Goal: Communication & Community: Participate in discussion

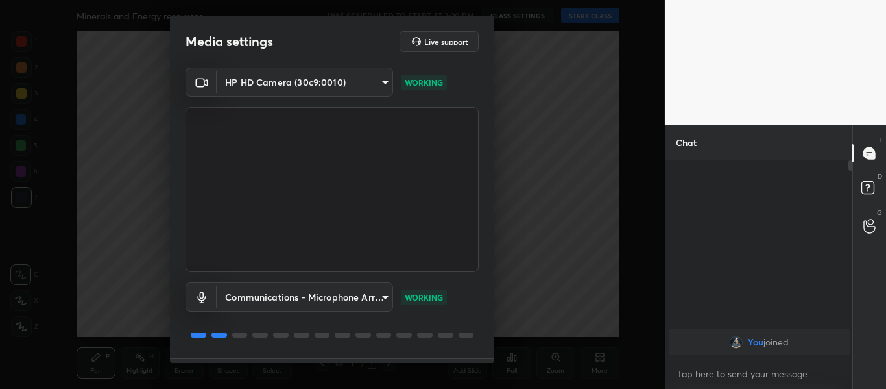
scroll to position [37, 0]
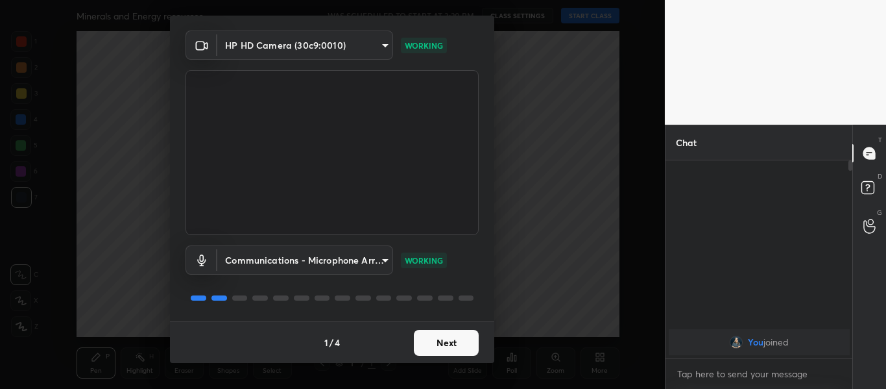
click at [452, 346] on button "Next" at bounding box center [446, 342] width 65 height 26
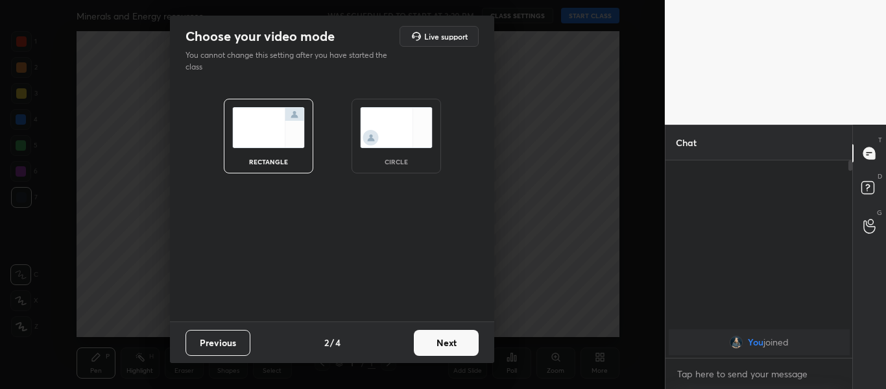
click at [452, 346] on button "Next" at bounding box center [446, 342] width 65 height 26
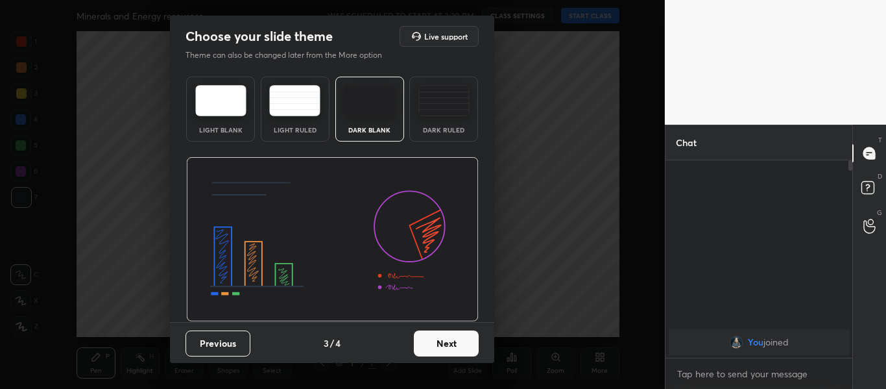
click at [452, 346] on button "Next" at bounding box center [446, 343] width 65 height 26
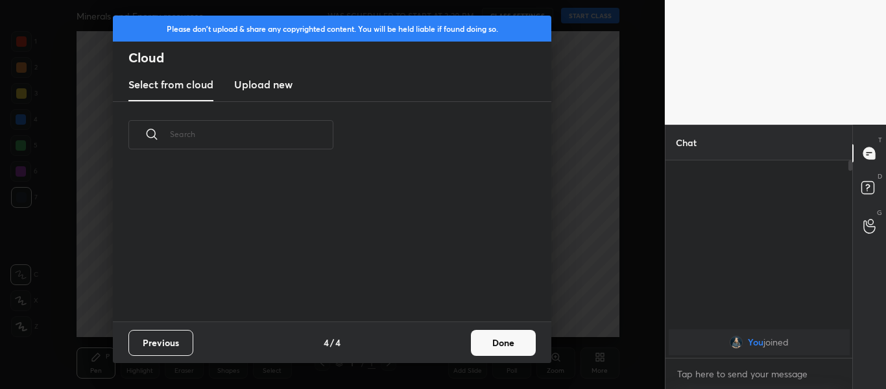
scroll to position [153, 416]
click at [483, 337] on button "Done" at bounding box center [503, 342] width 65 height 26
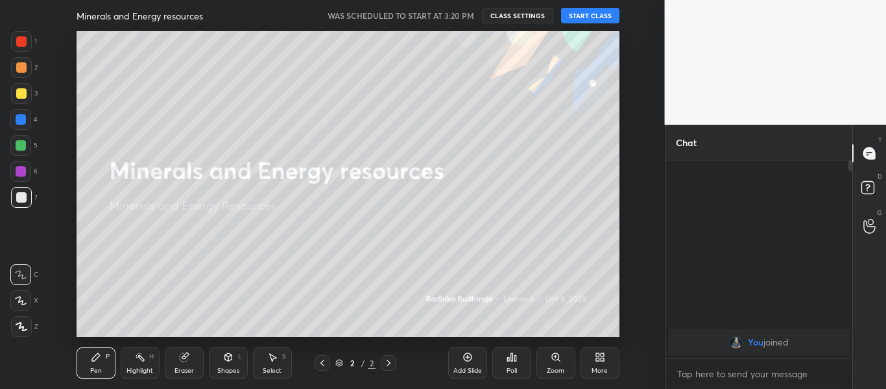
click at [600, 15] on button "START CLASS" at bounding box center [590, 16] width 58 height 16
click at [614, 371] on div "More" at bounding box center [600, 362] width 39 height 31
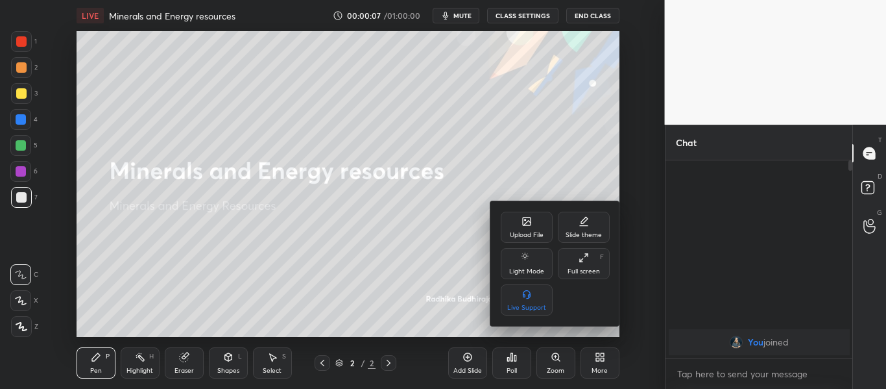
click at [531, 228] on div "Upload File" at bounding box center [527, 226] width 52 height 31
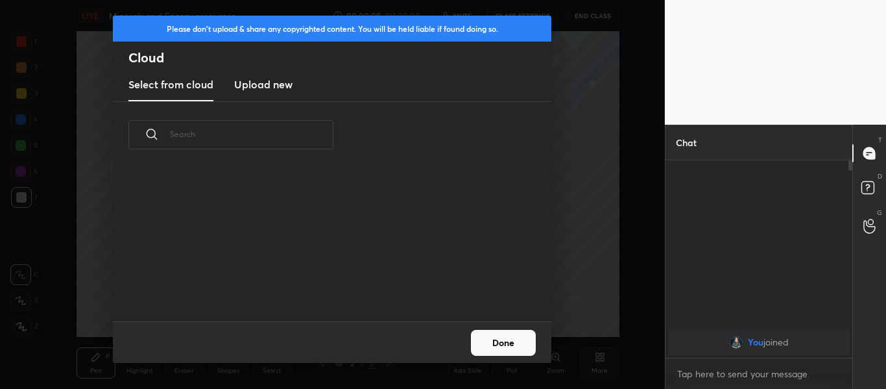
click at [250, 84] on h3 "Upload new" at bounding box center [263, 85] width 58 height 16
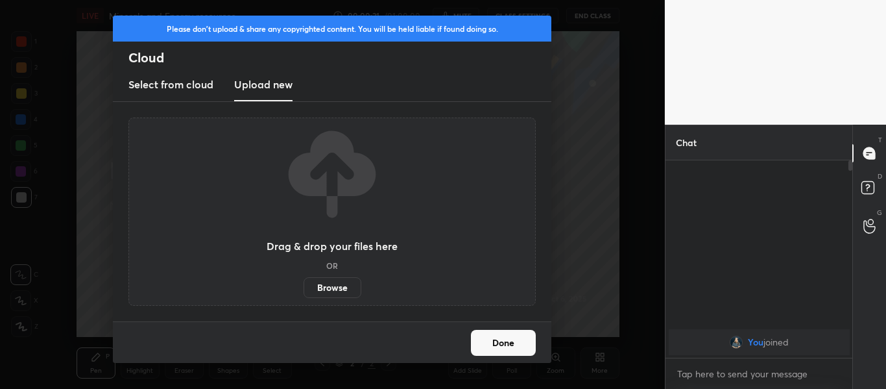
click at [342, 283] on label "Browse" at bounding box center [333, 287] width 58 height 21
click at [304, 283] on input "Browse" at bounding box center [304, 287] width 0 height 21
click at [331, 281] on label "Browse" at bounding box center [333, 287] width 58 height 21
click at [304, 281] on input "Browse" at bounding box center [304, 287] width 0 height 21
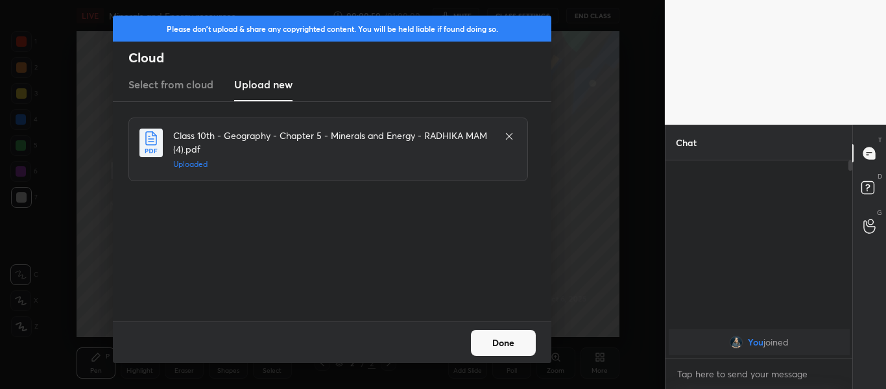
click at [510, 351] on button "Done" at bounding box center [503, 342] width 65 height 26
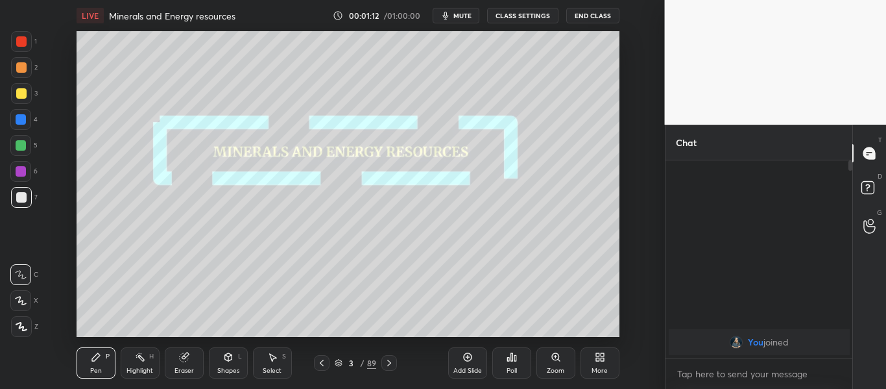
click at [372, 365] on div "89" at bounding box center [371, 363] width 9 height 12
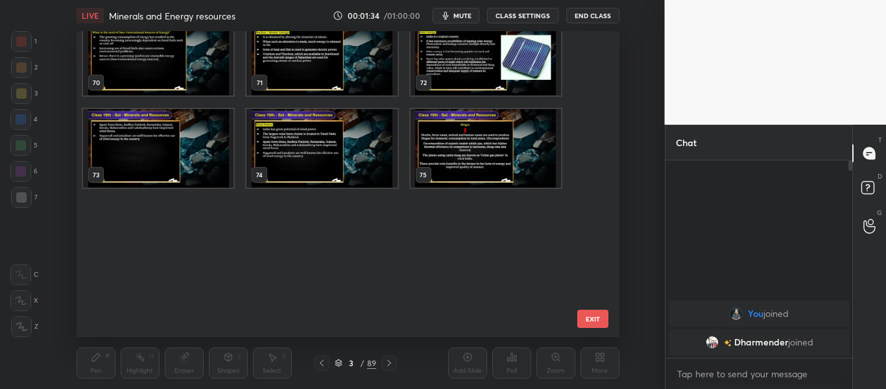
scroll to position [1871, 0]
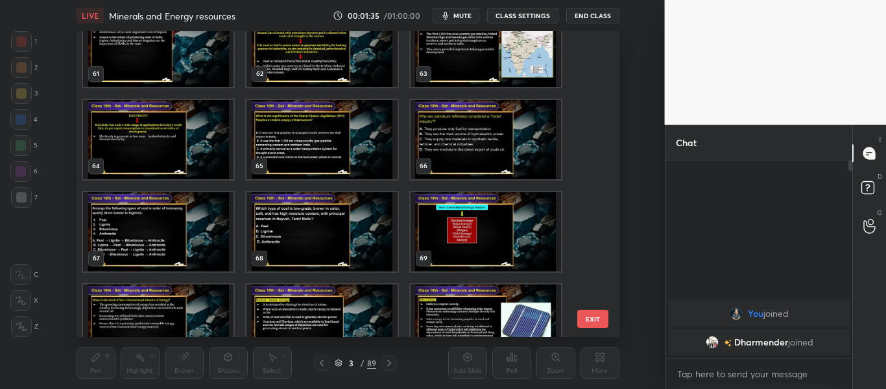
click at [441, 235] on img "grid" at bounding box center [485, 231] width 150 height 79
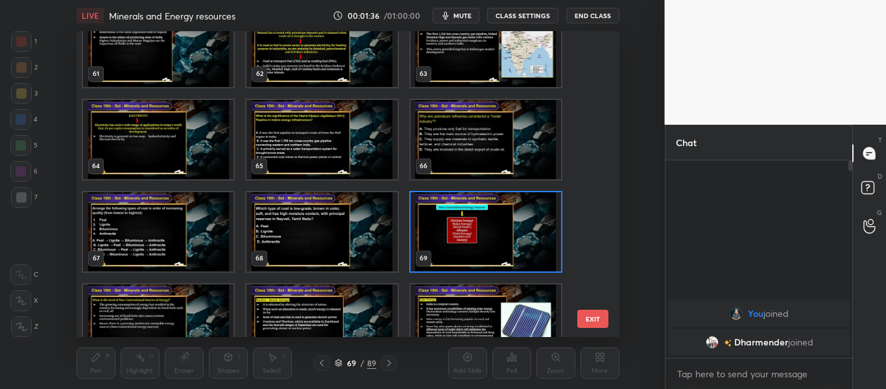
click at [441, 235] on img "grid" at bounding box center [485, 231] width 150 height 79
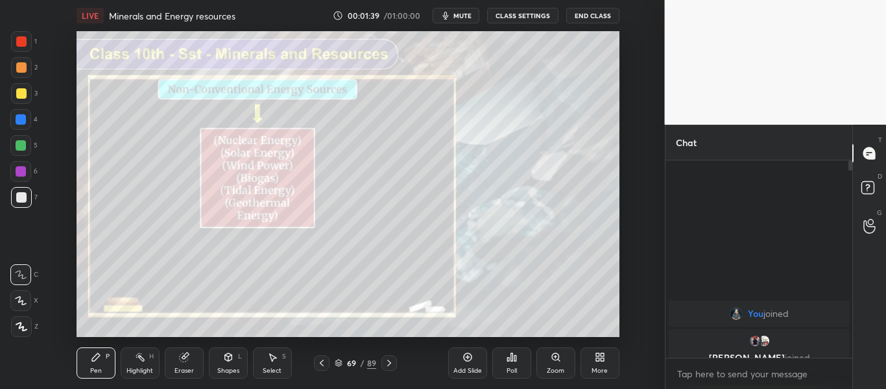
click at [324, 363] on icon at bounding box center [322, 362] width 10 height 10
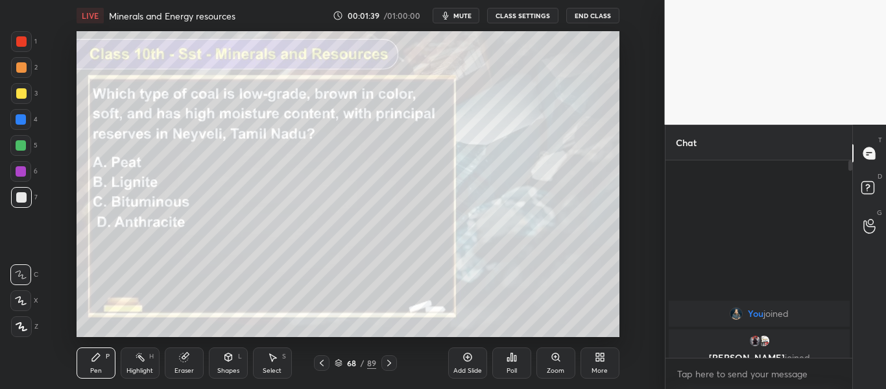
click at [324, 363] on icon at bounding box center [322, 362] width 10 height 10
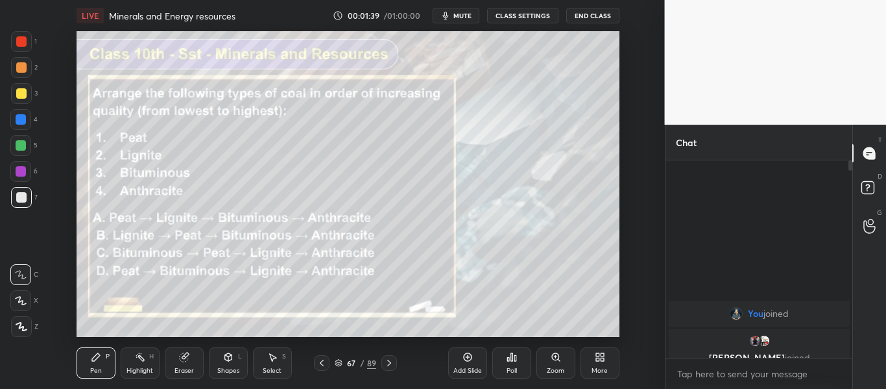
click at [324, 363] on icon at bounding box center [322, 362] width 10 height 10
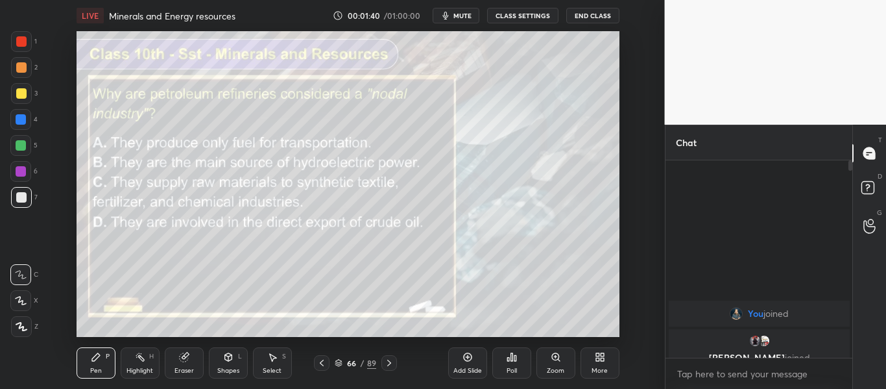
click at [324, 363] on icon at bounding box center [322, 362] width 10 height 10
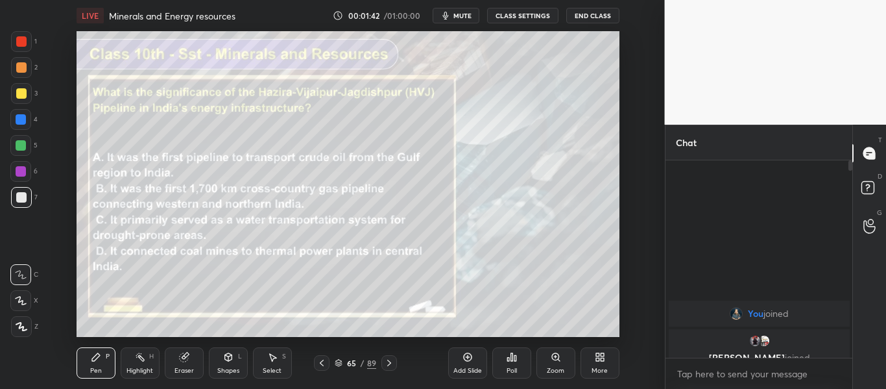
click at [324, 363] on icon at bounding box center [322, 362] width 10 height 10
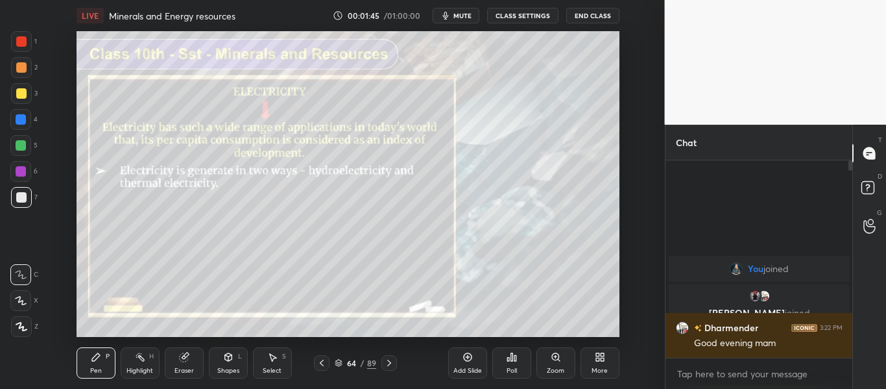
click at [393, 361] on icon at bounding box center [389, 362] width 10 height 10
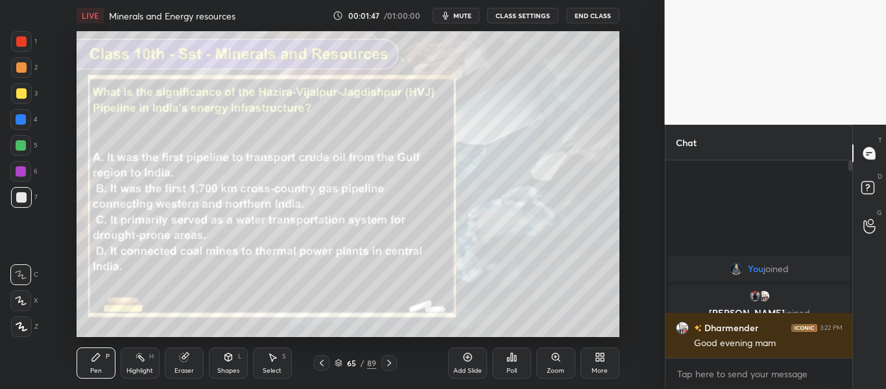
click at [323, 363] on icon at bounding box center [322, 362] width 10 height 10
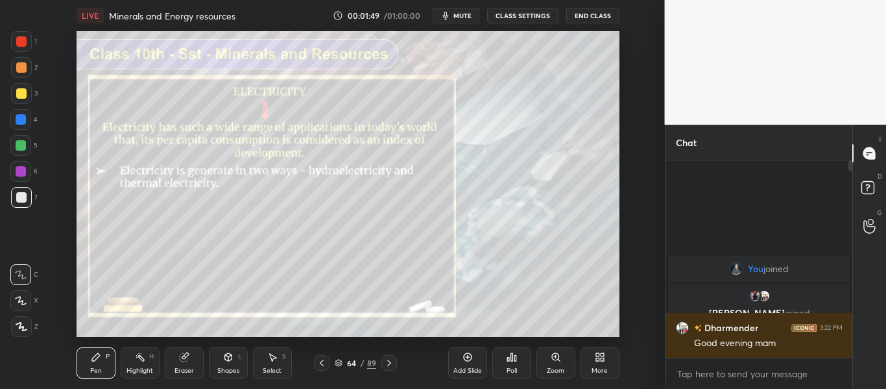
click at [323, 363] on icon at bounding box center [322, 362] width 10 height 10
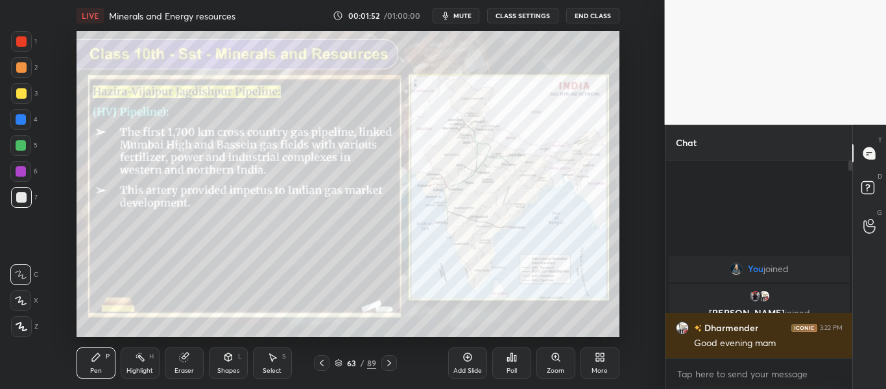
click at [386, 359] on icon at bounding box center [389, 362] width 10 height 10
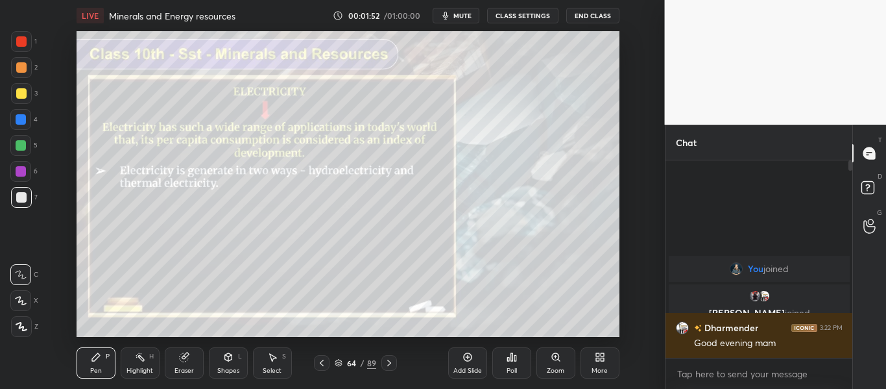
click at [386, 359] on icon at bounding box center [389, 362] width 10 height 10
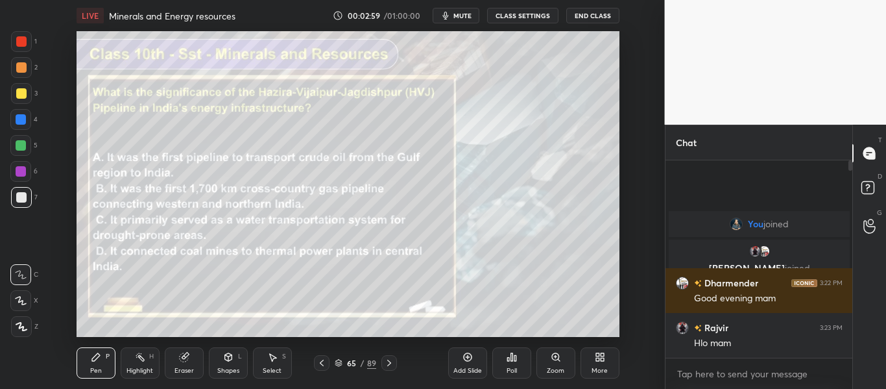
click at [523, 353] on div "Poll" at bounding box center [511, 362] width 39 height 31
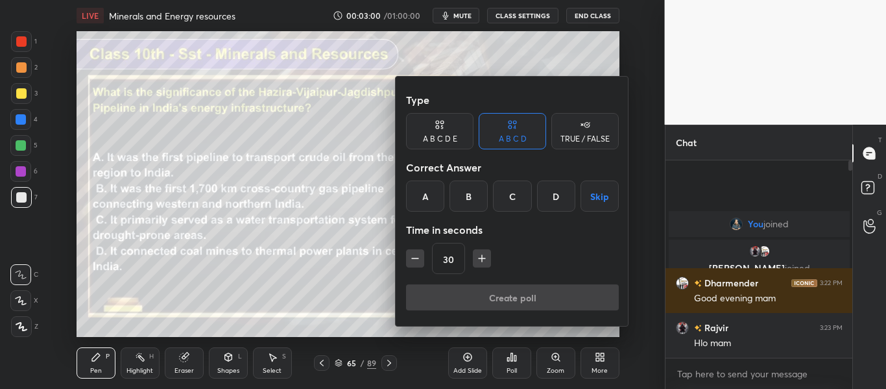
click at [468, 198] on div "B" at bounding box center [468, 195] width 38 height 31
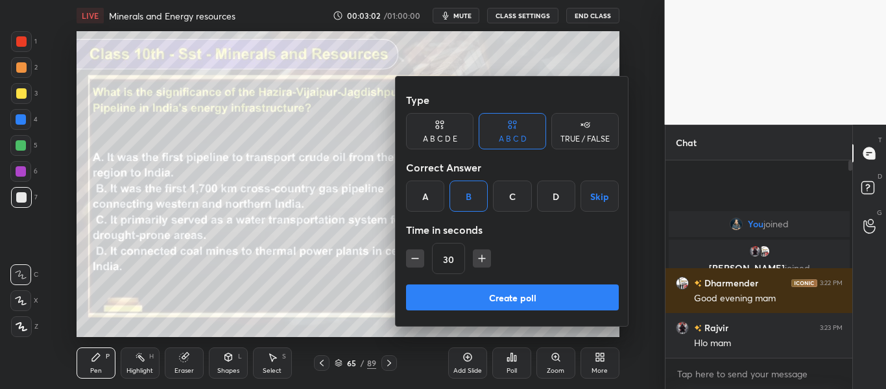
click at [470, 303] on button "Create poll" at bounding box center [512, 297] width 213 height 26
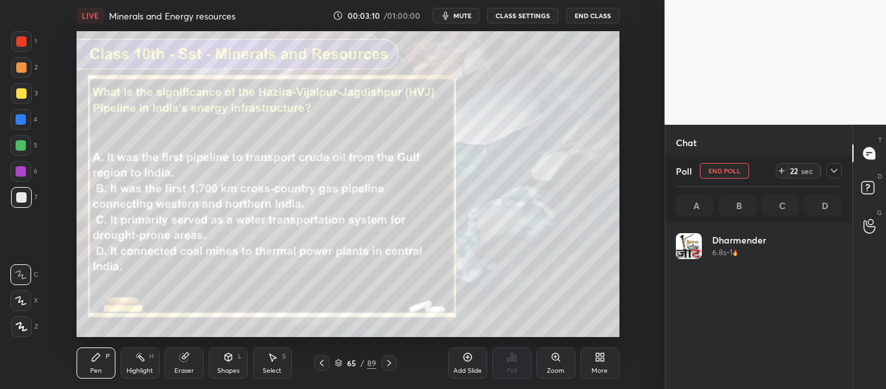
scroll to position [152, 162]
click at [325, 363] on icon at bounding box center [322, 362] width 10 height 10
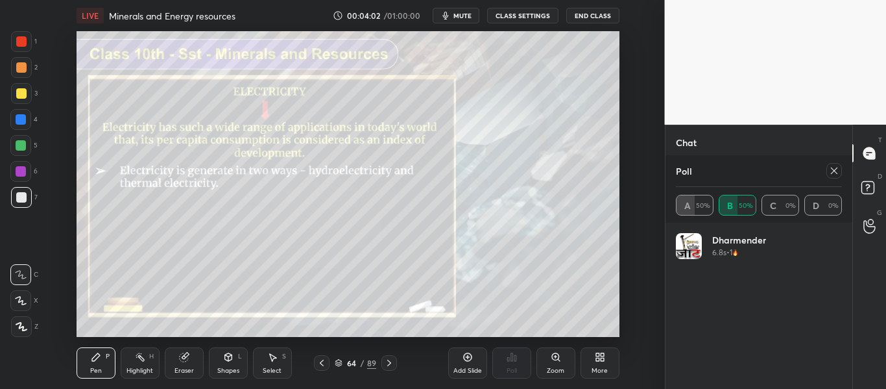
click at [325, 363] on icon at bounding box center [322, 362] width 10 height 10
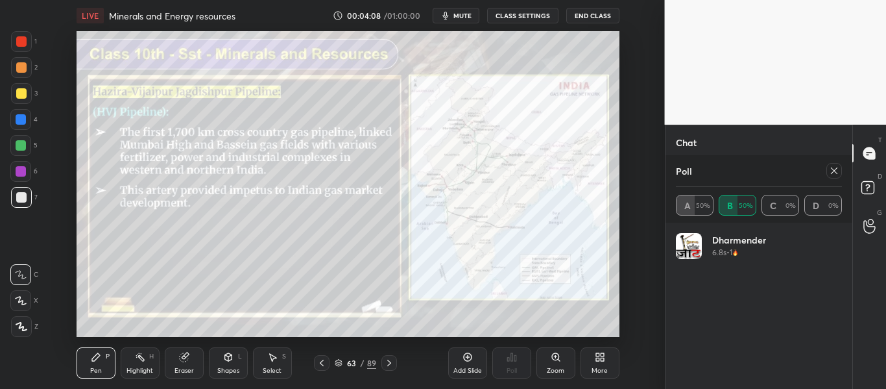
drag, startPoint x: 18, startPoint y: 118, endPoint x: 32, endPoint y: 113, distance: 15.2
click at [18, 117] on div at bounding box center [21, 119] width 10 height 10
click at [385, 359] on icon at bounding box center [389, 362] width 10 height 10
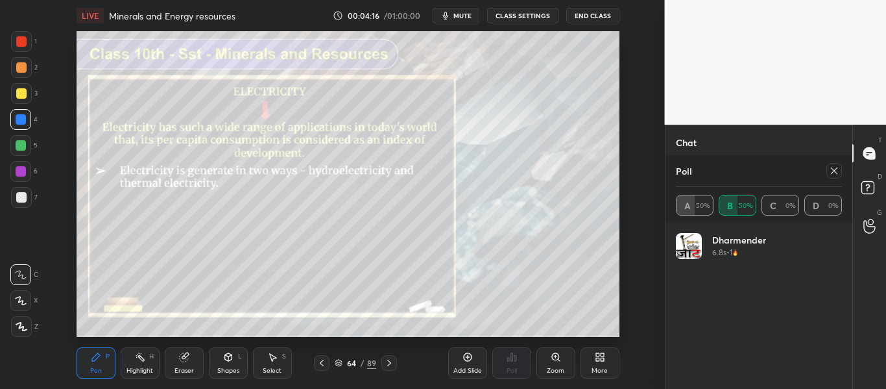
click at [385, 359] on icon at bounding box center [389, 362] width 10 height 10
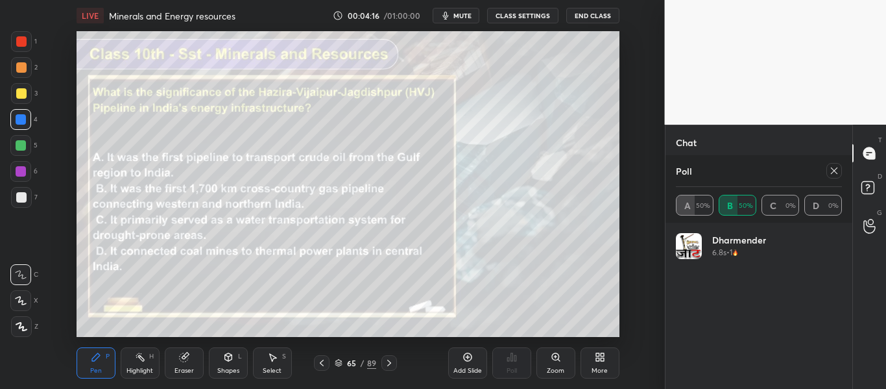
click at [385, 359] on icon at bounding box center [389, 362] width 10 height 10
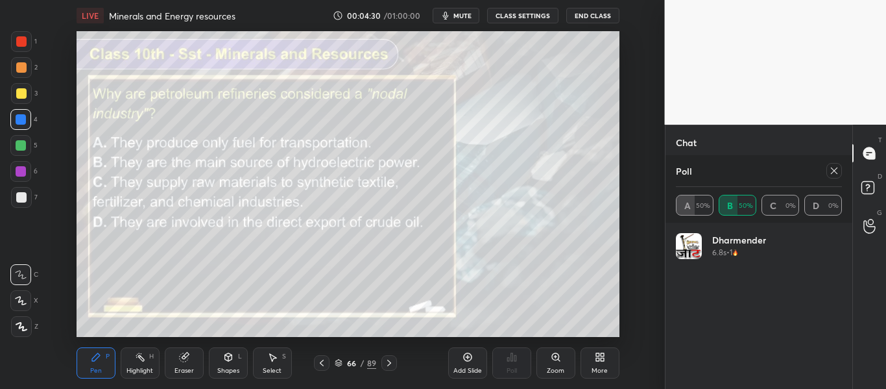
click at [839, 169] on div at bounding box center [834, 171] width 16 height 16
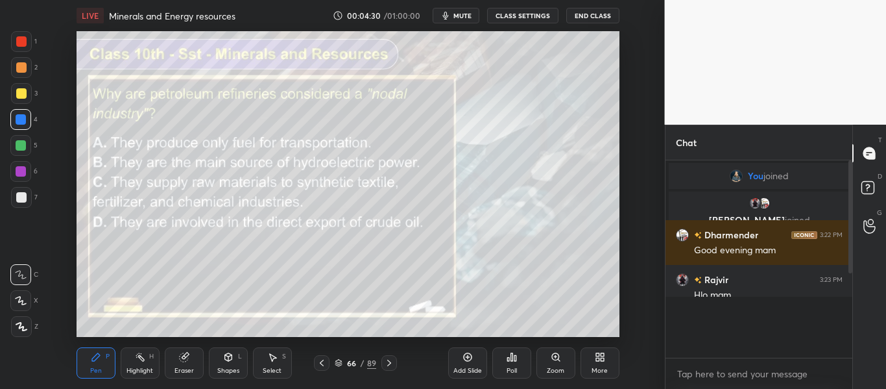
scroll to position [78, 183]
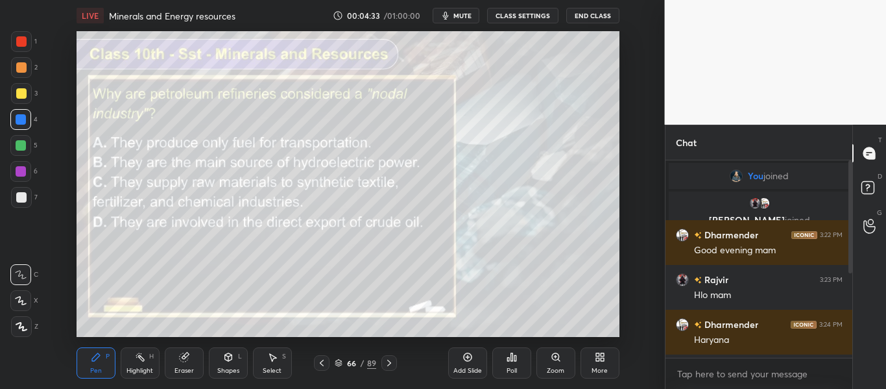
click at [517, 359] on div "Poll" at bounding box center [511, 362] width 39 height 31
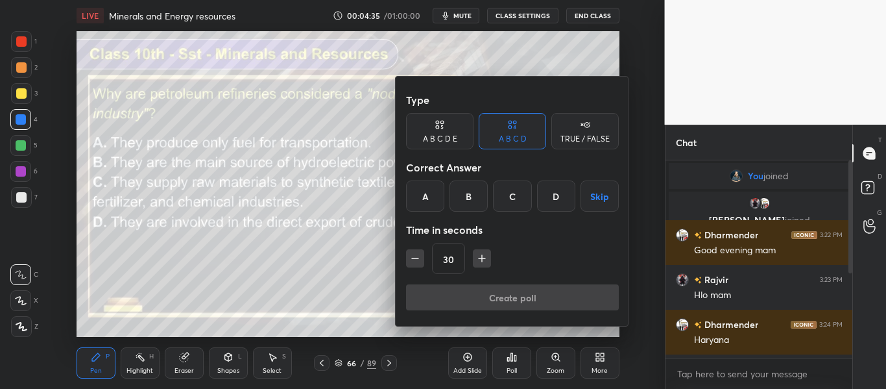
click at [509, 196] on div "C" at bounding box center [512, 195] width 38 height 31
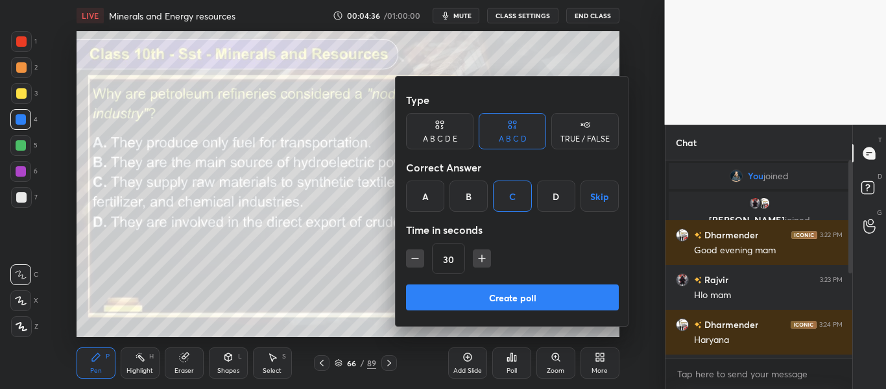
click at [509, 289] on button "Create poll" at bounding box center [512, 297] width 213 height 26
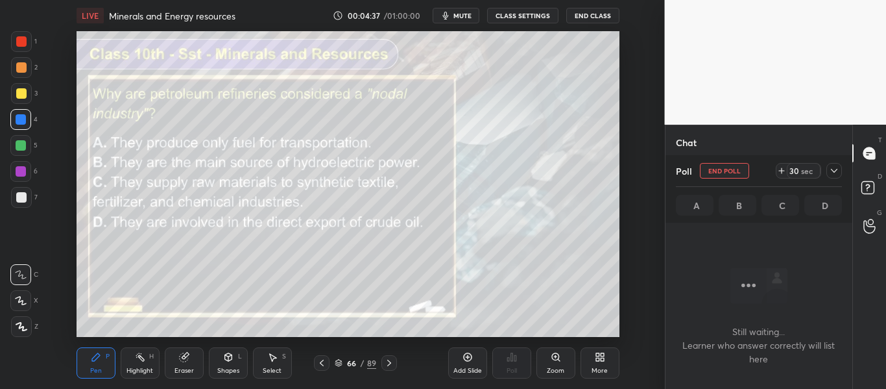
scroll to position [18, 183]
click at [384, 366] on icon at bounding box center [389, 362] width 10 height 10
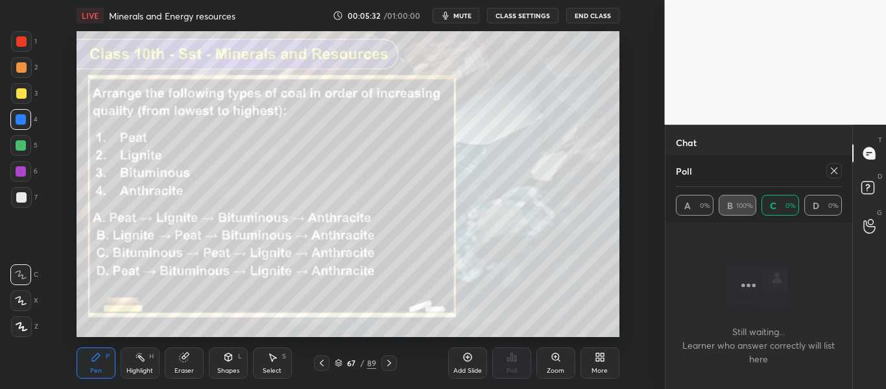
click at [833, 168] on icon at bounding box center [834, 170] width 10 height 10
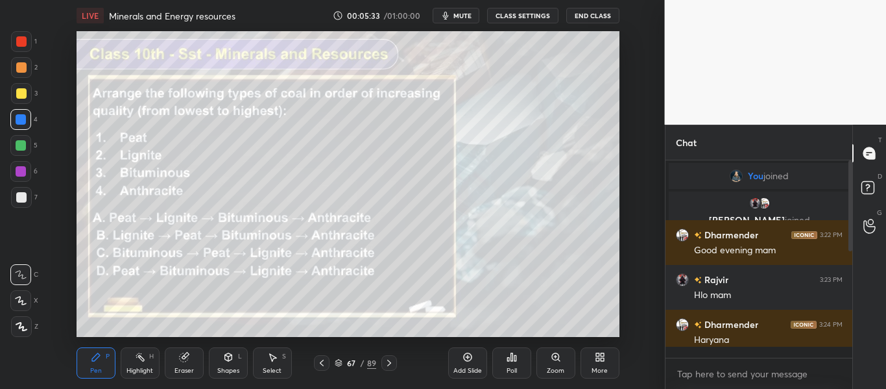
scroll to position [5, 5]
click at [517, 365] on div "Poll" at bounding box center [511, 362] width 39 height 31
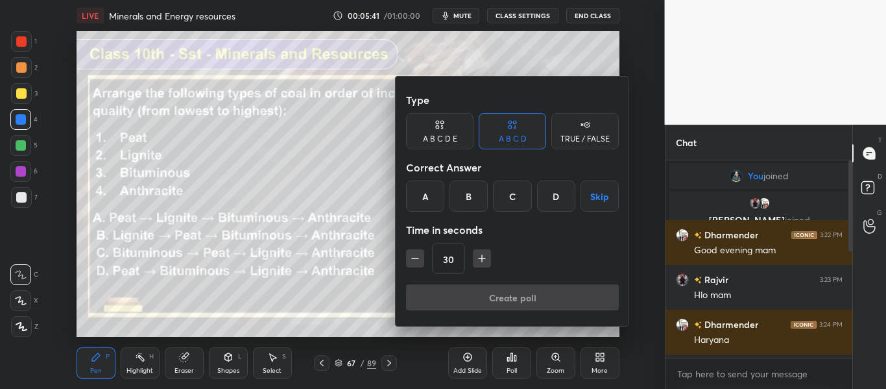
click at [423, 200] on div "A" at bounding box center [425, 195] width 38 height 31
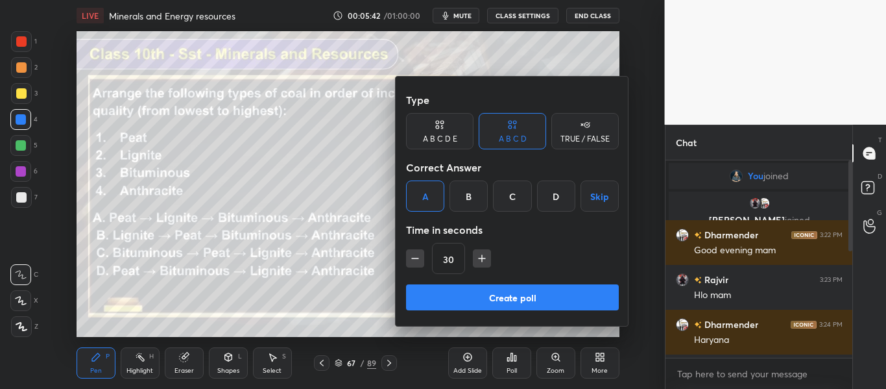
click at [481, 298] on button "Create poll" at bounding box center [512, 297] width 213 height 26
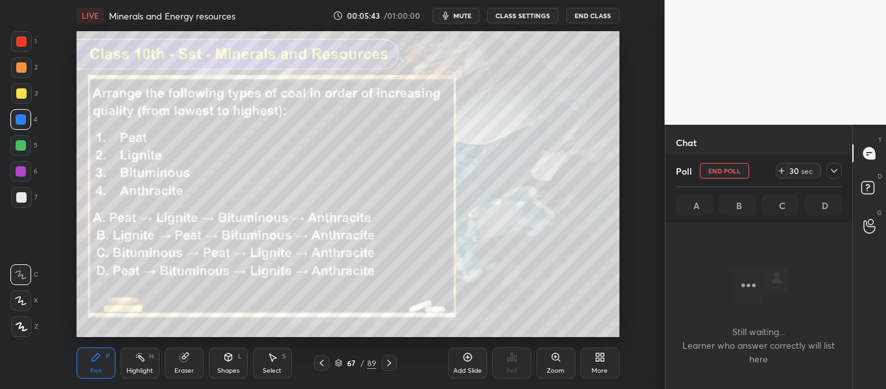
scroll to position [18, 183]
click at [0, 283] on div "1 2 3 4 5 6 7 C X Z C X Z E E Erase all H H LIVE Minerals and Energy resources …" at bounding box center [327, 194] width 654 height 389
click at [22, 328] on icon at bounding box center [22, 326] width 12 height 9
click at [172, 359] on div "Eraser" at bounding box center [184, 362] width 39 height 31
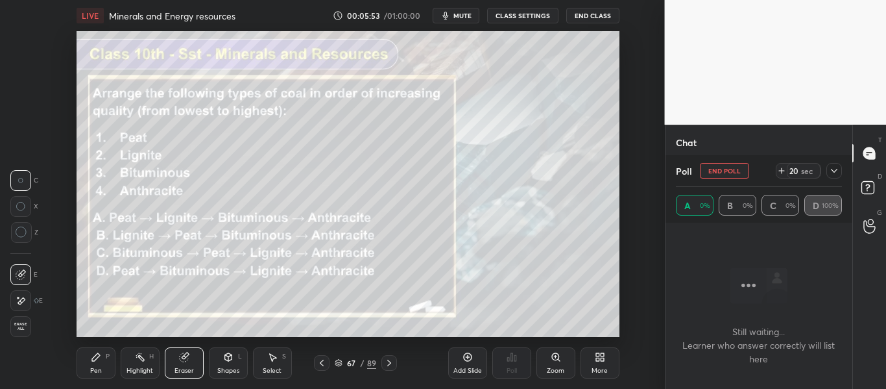
click at [29, 332] on div "Erase all" at bounding box center [20, 326] width 21 height 21
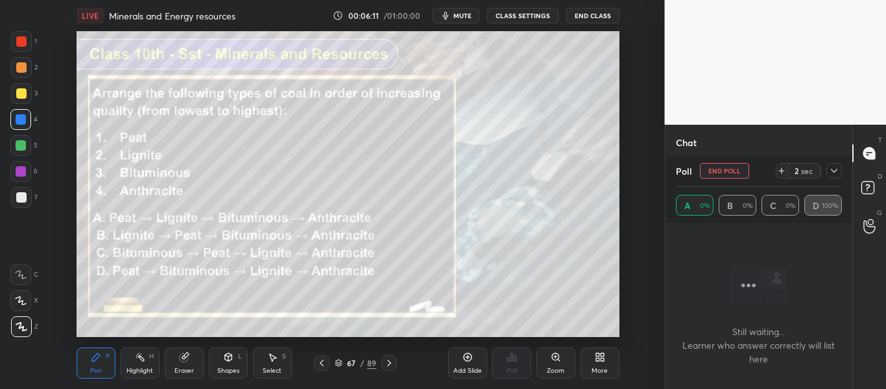
click at [326, 363] on icon at bounding box center [322, 362] width 10 height 10
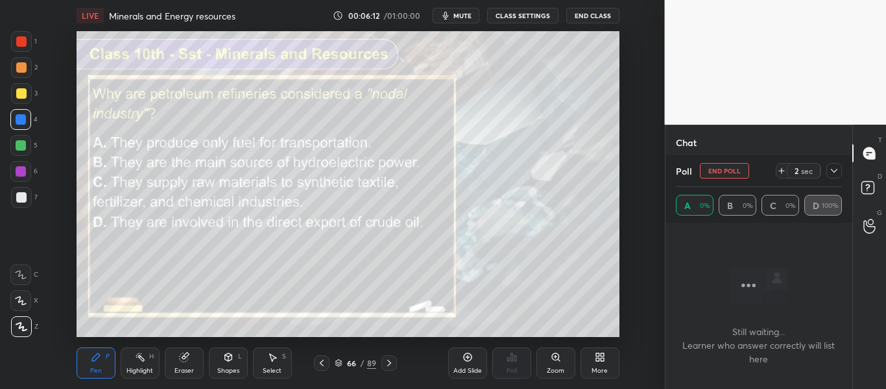
click at [322, 361] on icon at bounding box center [322, 362] width 10 height 10
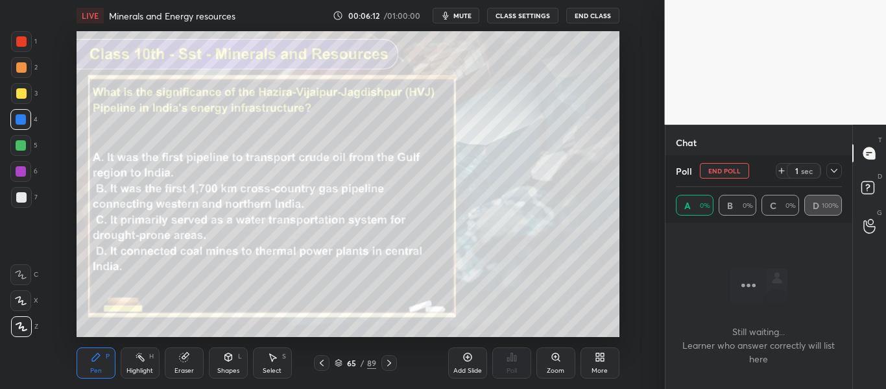
click at [322, 362] on icon at bounding box center [322, 362] width 10 height 10
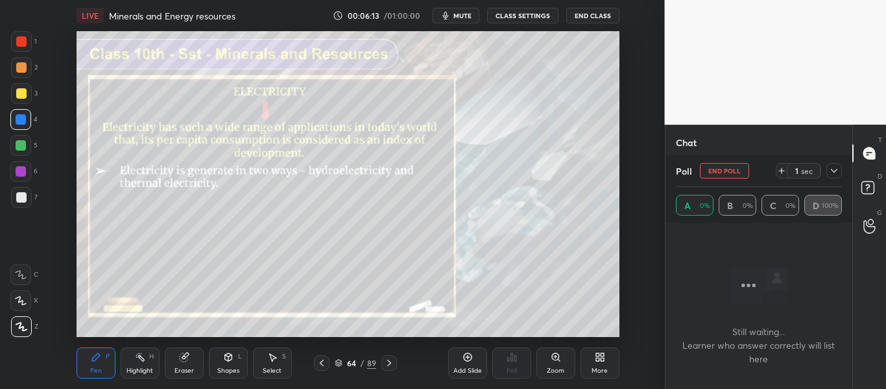
click at [322, 360] on icon at bounding box center [322, 362] width 10 height 10
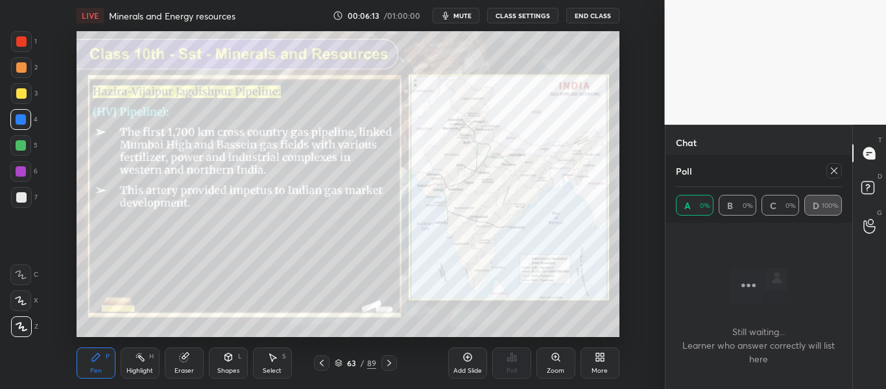
click at [322, 361] on icon at bounding box center [322, 362] width 4 height 6
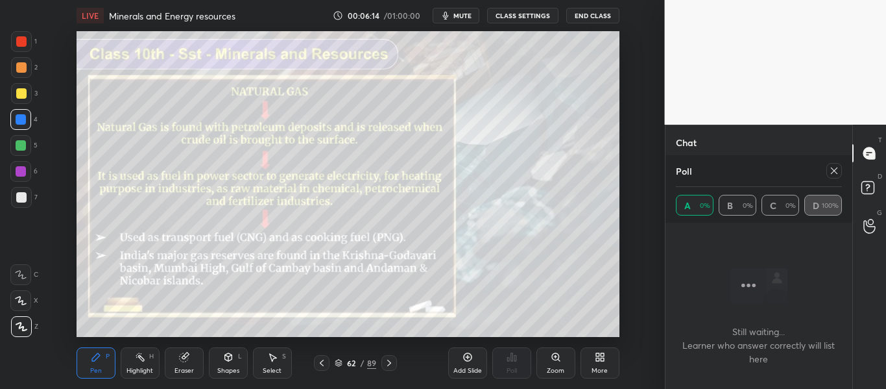
click at [321, 361] on icon at bounding box center [322, 362] width 10 height 10
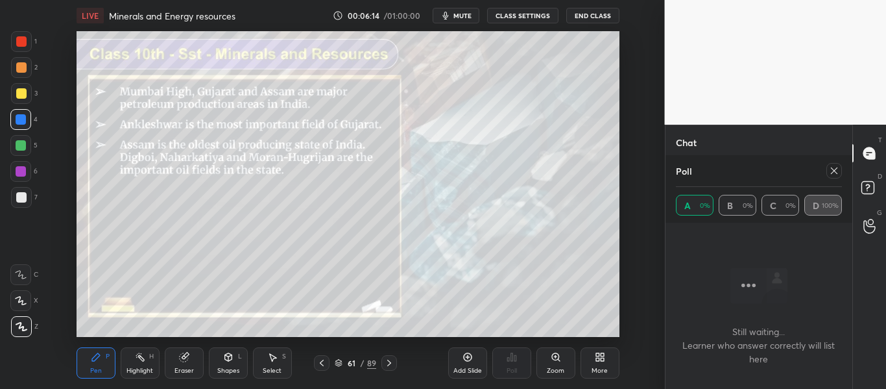
click at [321, 360] on icon at bounding box center [322, 362] width 10 height 10
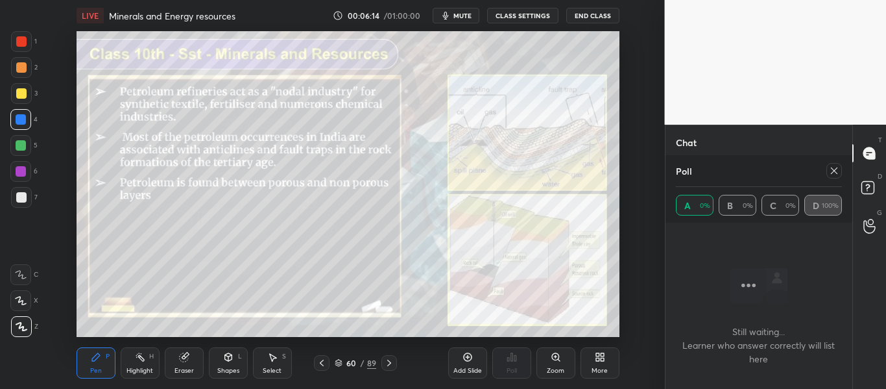
click at [320, 361] on icon at bounding box center [322, 362] width 10 height 10
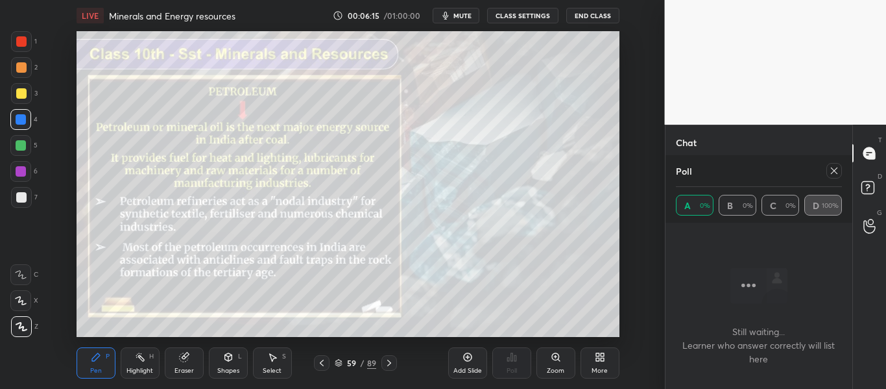
click at [319, 359] on icon at bounding box center [322, 362] width 10 height 10
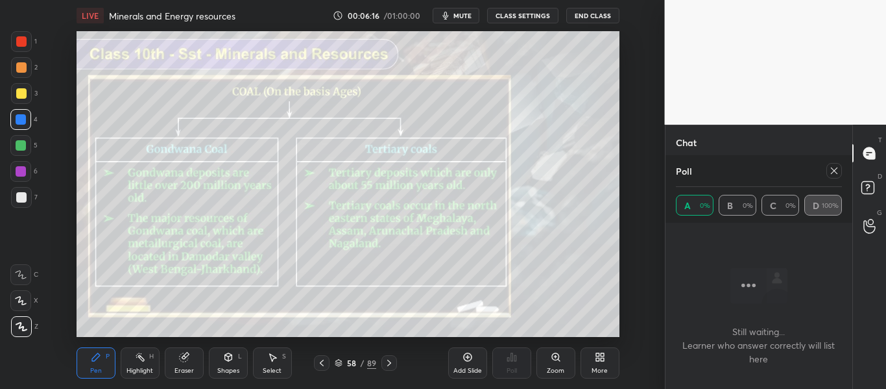
click at [318, 361] on icon at bounding box center [322, 362] width 10 height 10
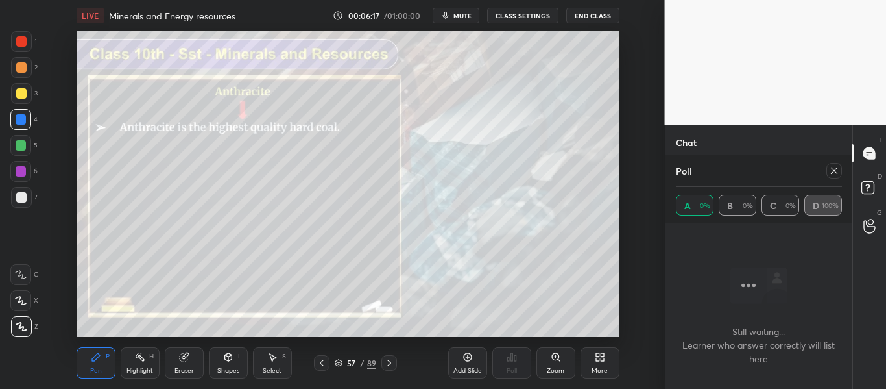
click at [318, 361] on icon at bounding box center [322, 362] width 10 height 10
click at [318, 359] on icon at bounding box center [322, 362] width 10 height 10
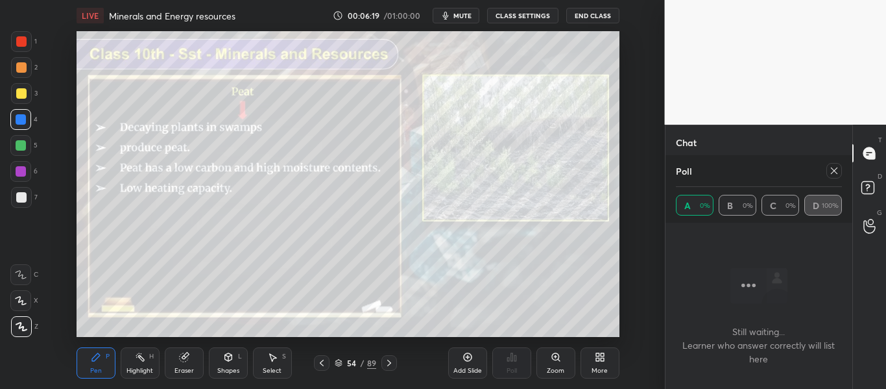
click at [388, 363] on icon at bounding box center [389, 362] width 10 height 10
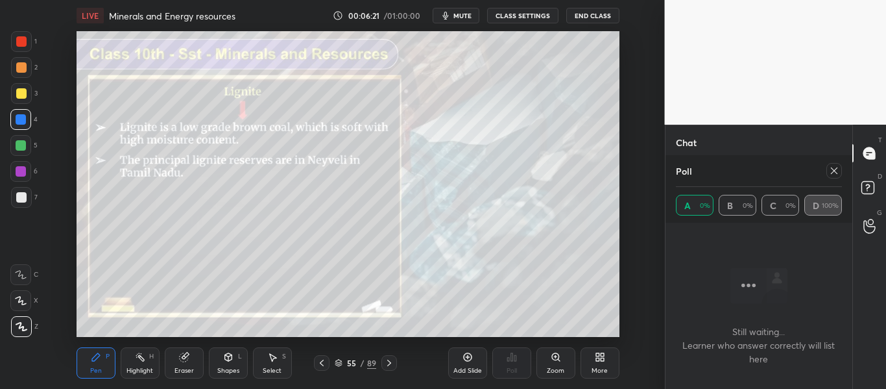
click at [386, 365] on icon at bounding box center [389, 362] width 10 height 10
click at [383, 365] on div at bounding box center [389, 363] width 16 height 16
click at [386, 364] on icon at bounding box center [389, 362] width 10 height 10
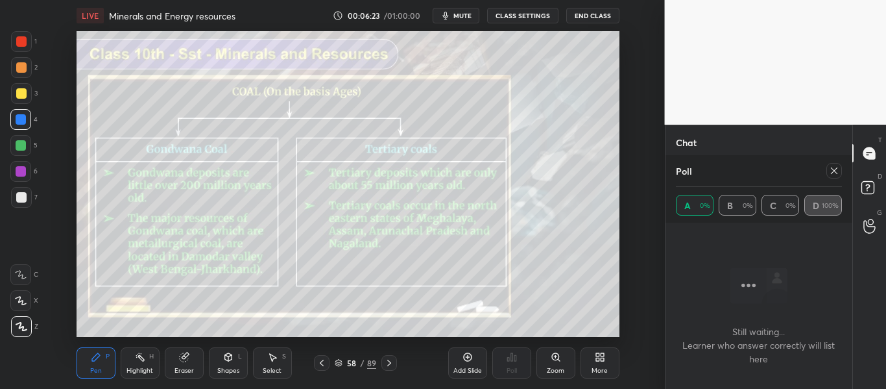
click at [387, 363] on icon at bounding box center [389, 362] width 10 height 10
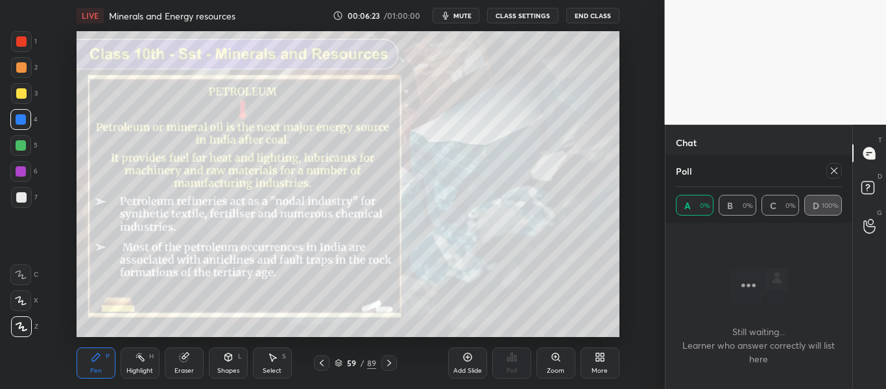
click at [387, 364] on icon at bounding box center [389, 362] width 10 height 10
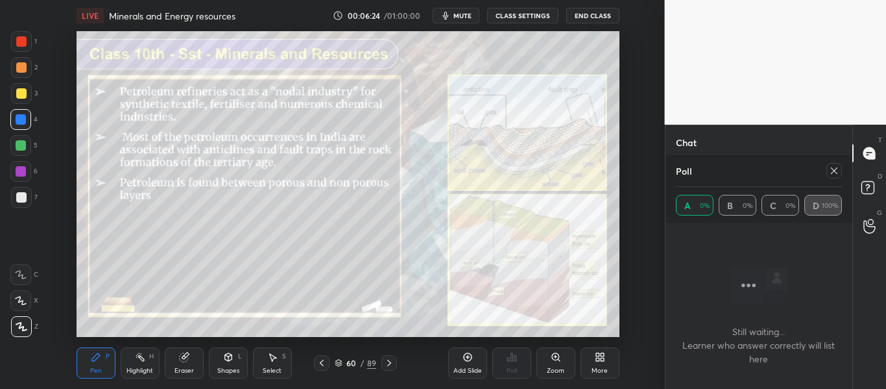
click at [389, 363] on icon at bounding box center [389, 362] width 10 height 10
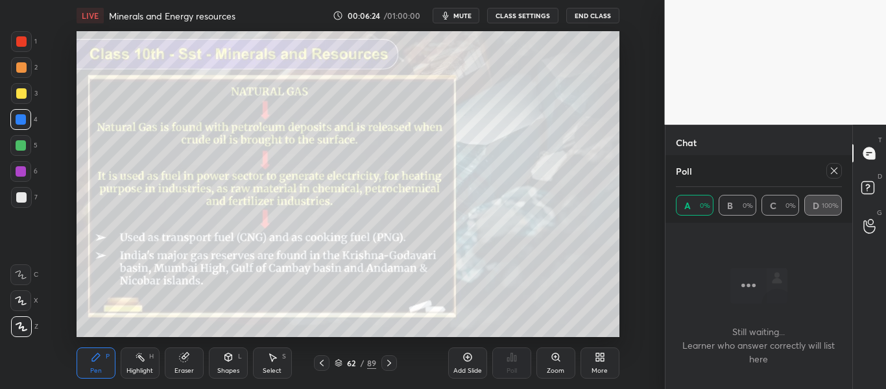
click at [389, 363] on icon at bounding box center [389, 362] width 10 height 10
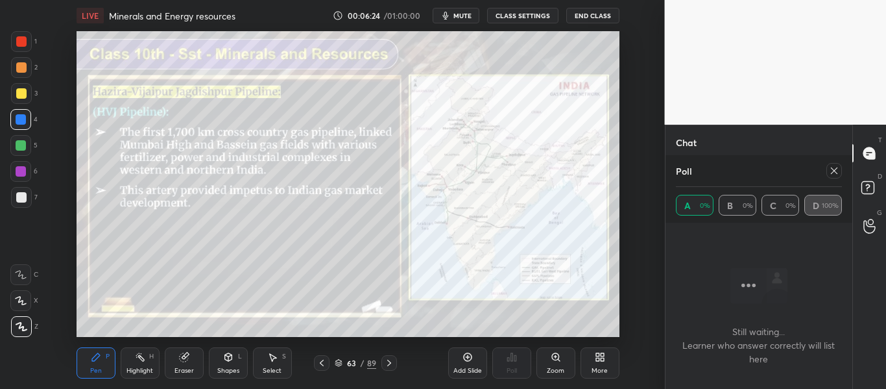
click at [389, 363] on icon at bounding box center [389, 362] width 10 height 10
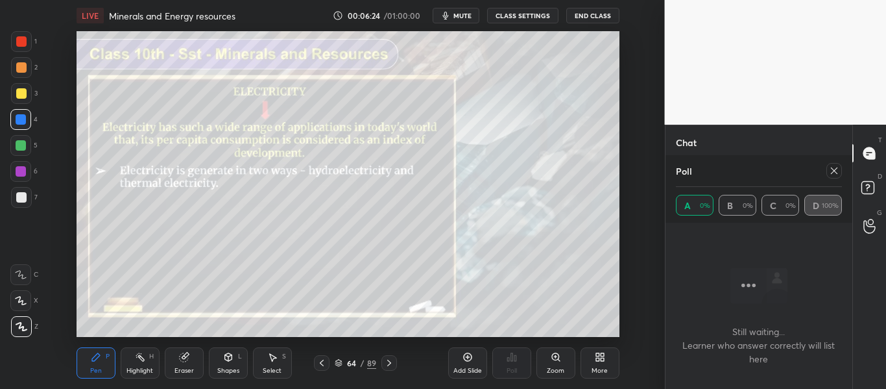
click at [390, 363] on icon at bounding box center [389, 362] width 4 height 6
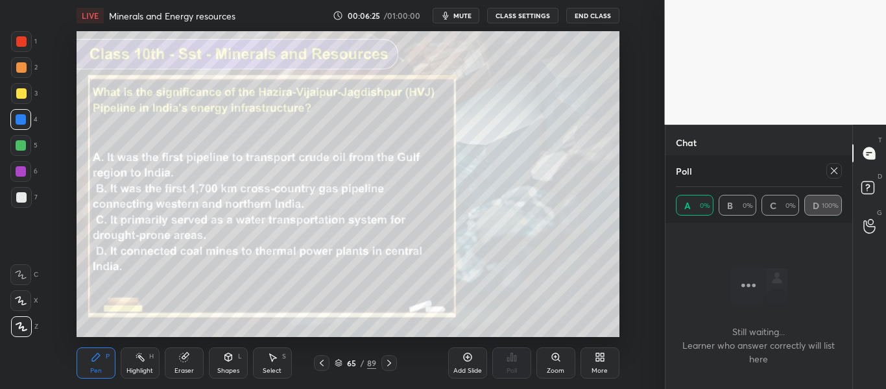
click at [390, 363] on icon at bounding box center [389, 362] width 10 height 10
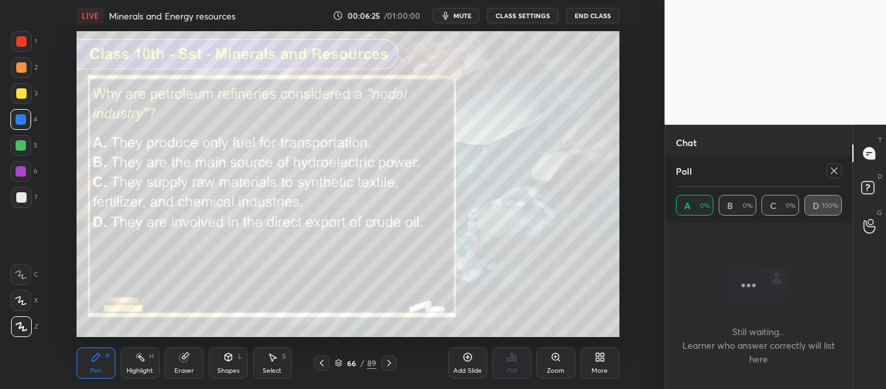
click at [390, 363] on icon at bounding box center [389, 362] width 4 height 6
click at [390, 365] on icon at bounding box center [389, 362] width 10 height 10
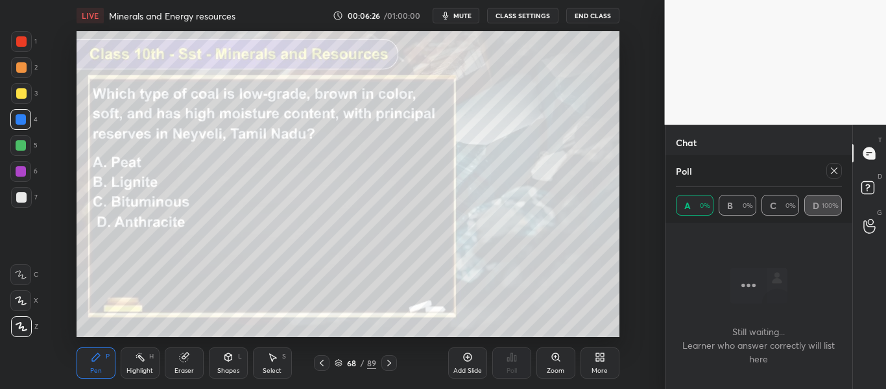
click at [326, 361] on icon at bounding box center [322, 362] width 10 height 10
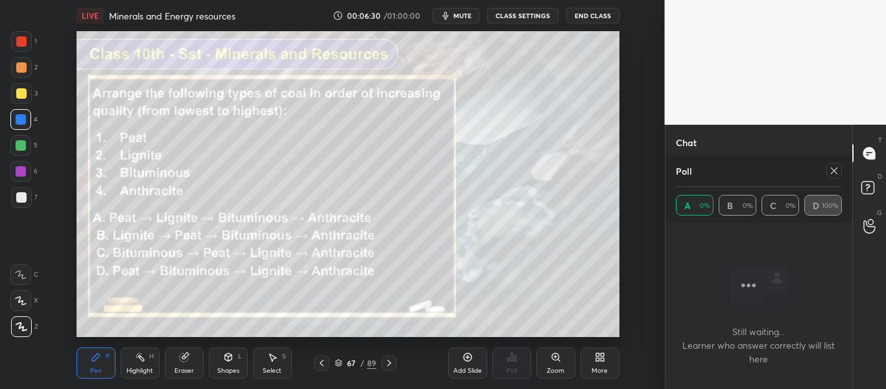
click at [388, 363] on icon at bounding box center [389, 362] width 10 height 10
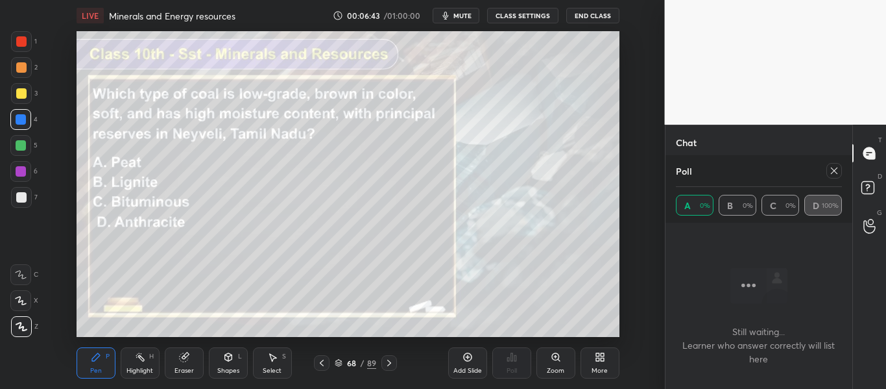
click at [643, 253] on div "Setting up your live class Poll for secs No correct answer Start poll" at bounding box center [348, 183] width 613 height 305
click at [837, 173] on icon at bounding box center [834, 170] width 10 height 10
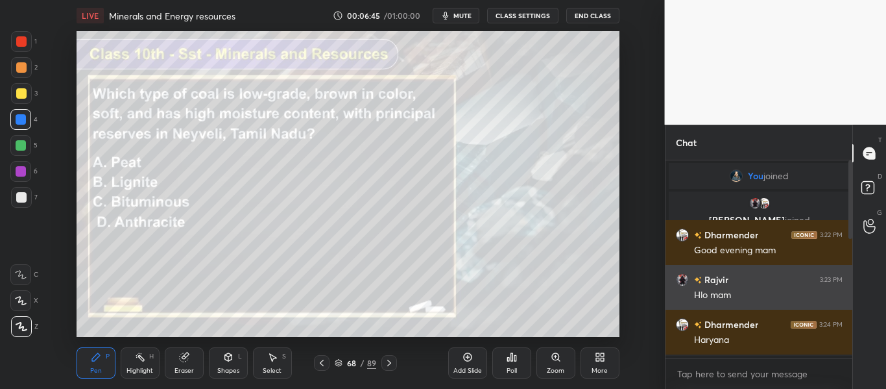
scroll to position [5, 5]
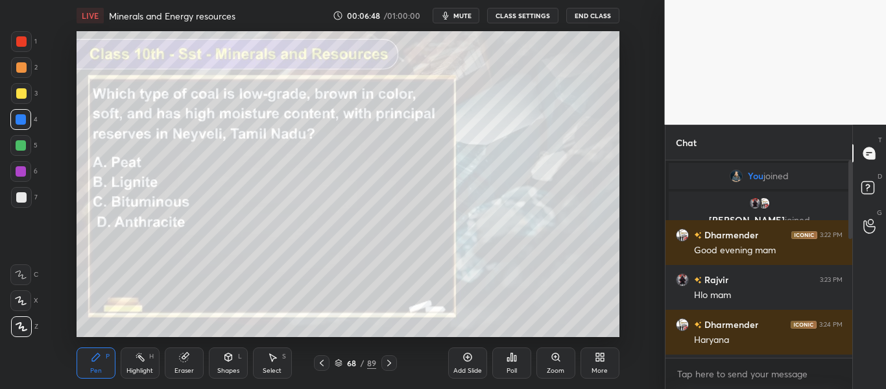
click at [509, 365] on div "Poll" at bounding box center [511, 362] width 39 height 31
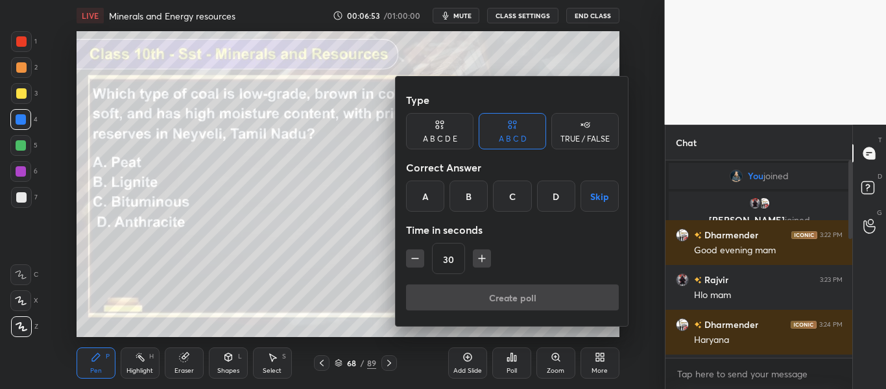
click at [476, 207] on div "B" at bounding box center [468, 195] width 38 height 31
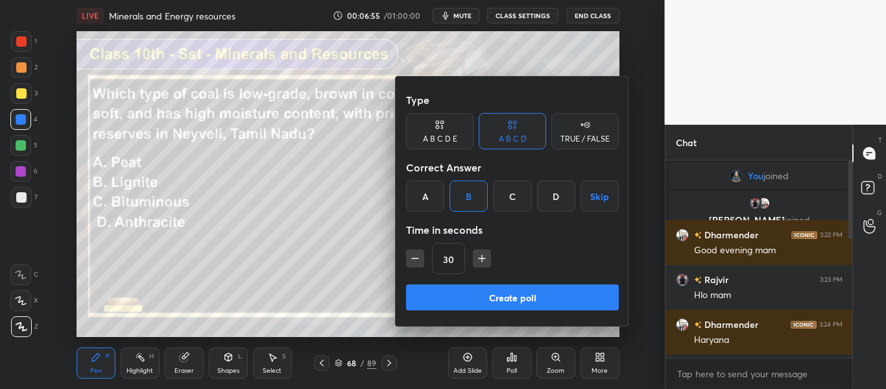
click at [466, 296] on button "Create poll" at bounding box center [512, 297] width 213 height 26
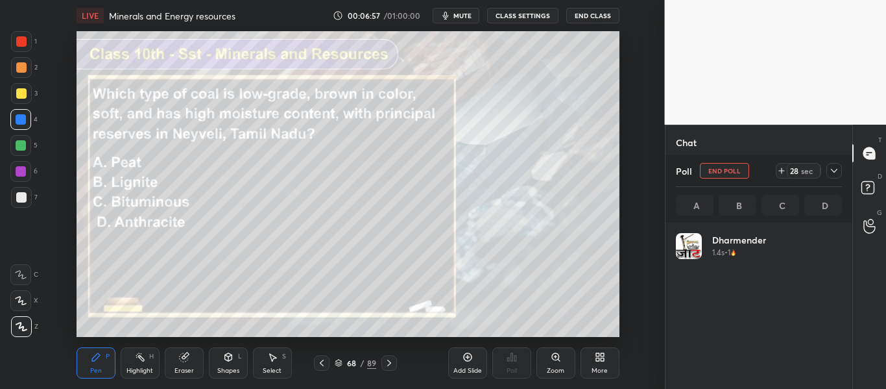
scroll to position [152, 162]
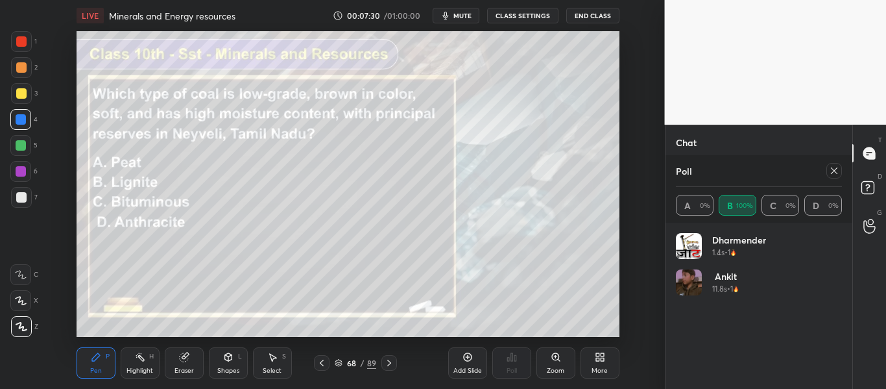
click at [392, 363] on icon at bounding box center [389, 362] width 10 height 10
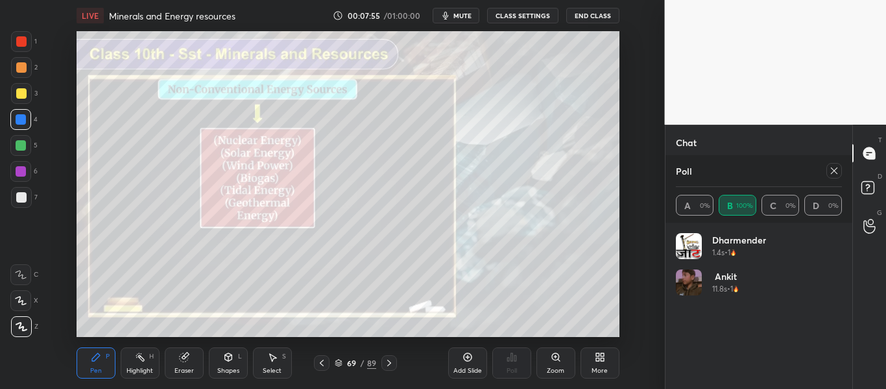
click at [384, 361] on icon at bounding box center [389, 362] width 10 height 10
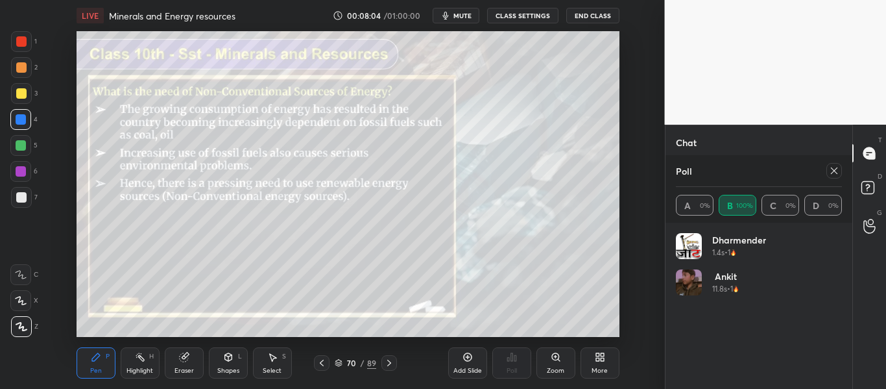
click at [832, 167] on icon at bounding box center [834, 170] width 10 height 10
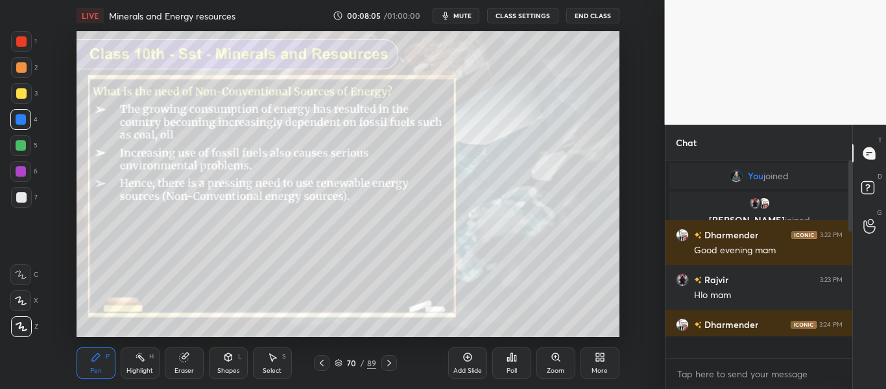
scroll to position [85, 183]
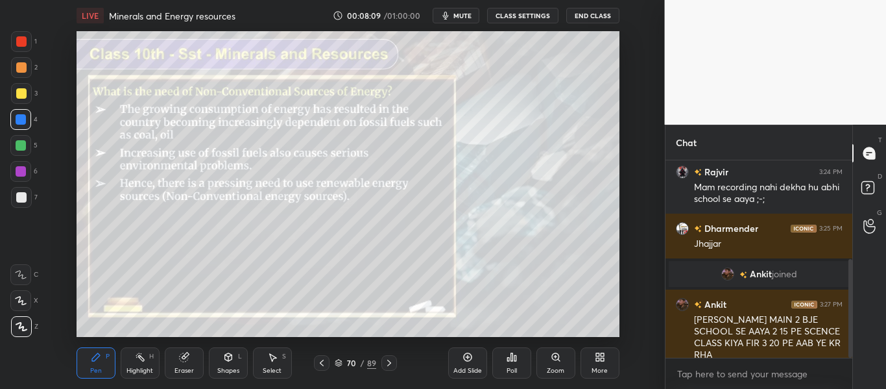
drag, startPoint x: 850, startPoint y: 201, endPoint x: 842, endPoint y: 288, distance: 87.3
click at [842, 288] on div "[PERSON_NAME] 3:24 PM [PERSON_NAME] 3:24 PM Mam recording nahi dekha hu abhi sc…" at bounding box center [758, 258] width 187 height 197
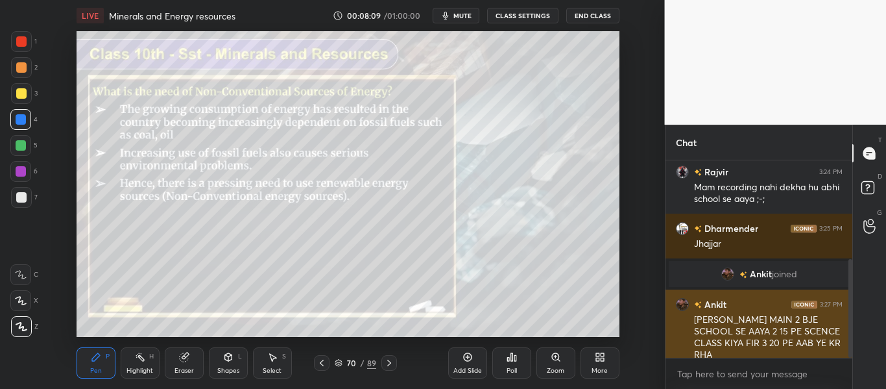
scroll to position [196, 0]
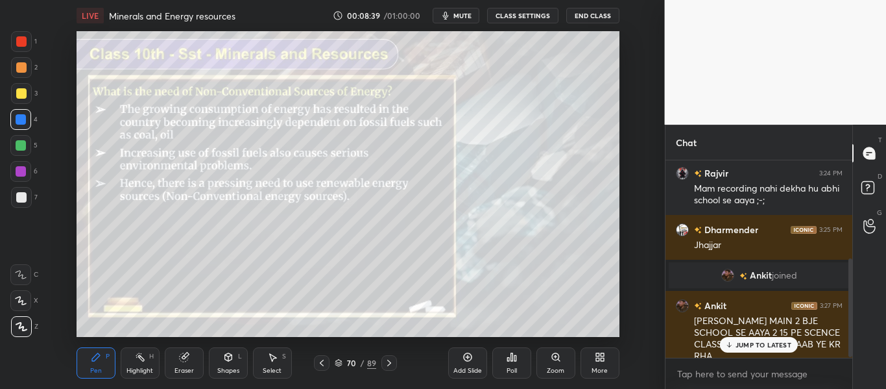
click at [729, 343] on icon at bounding box center [729, 344] width 0 height 5
click at [390, 359] on icon at bounding box center [389, 362] width 10 height 10
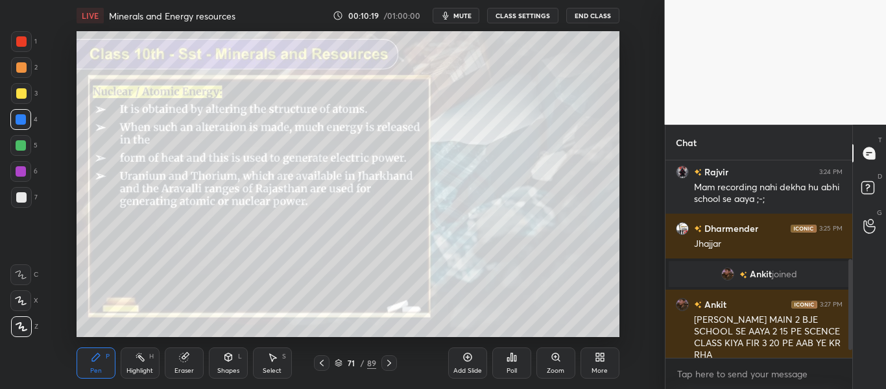
scroll to position [242, 0]
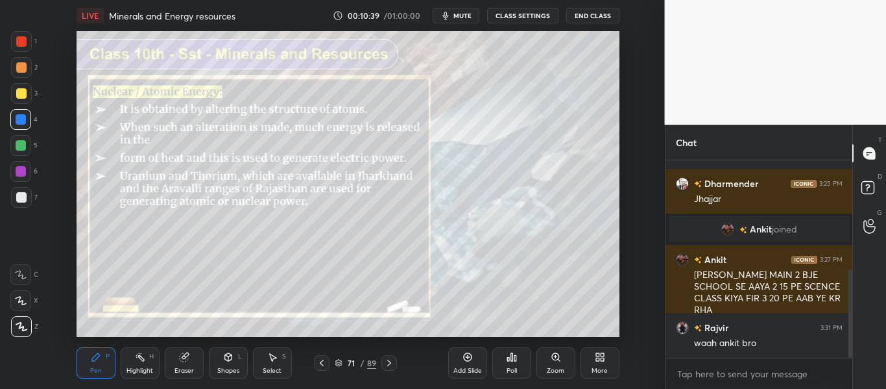
click at [184, 367] on div "Eraser" at bounding box center [183, 370] width 19 height 6
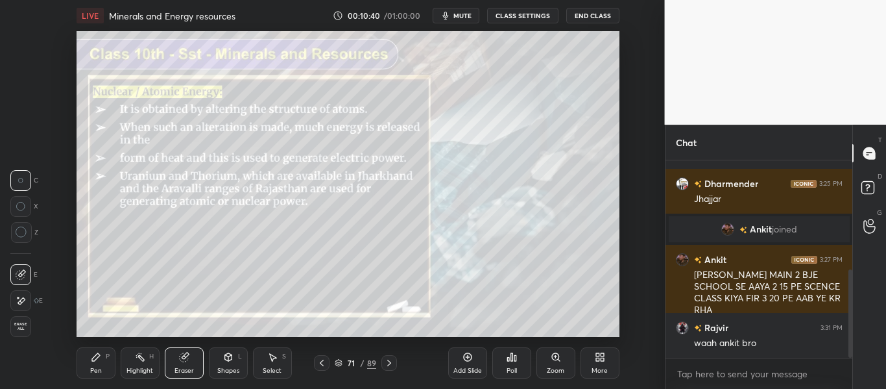
click at [23, 317] on div "Erase all" at bounding box center [20, 326] width 21 height 21
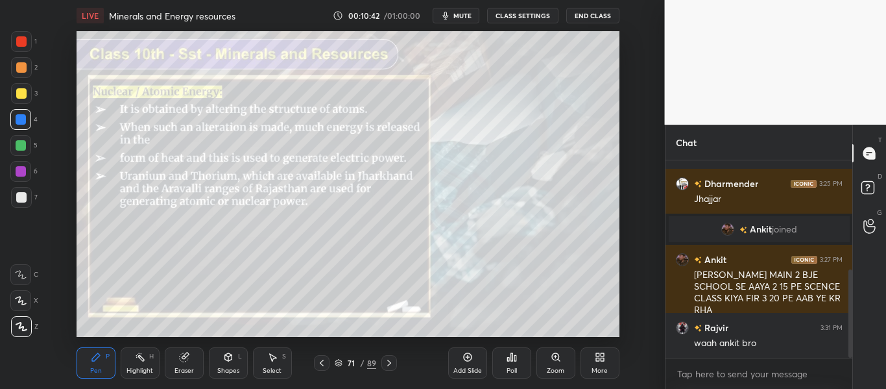
click at [178, 365] on div "Eraser" at bounding box center [184, 362] width 39 height 31
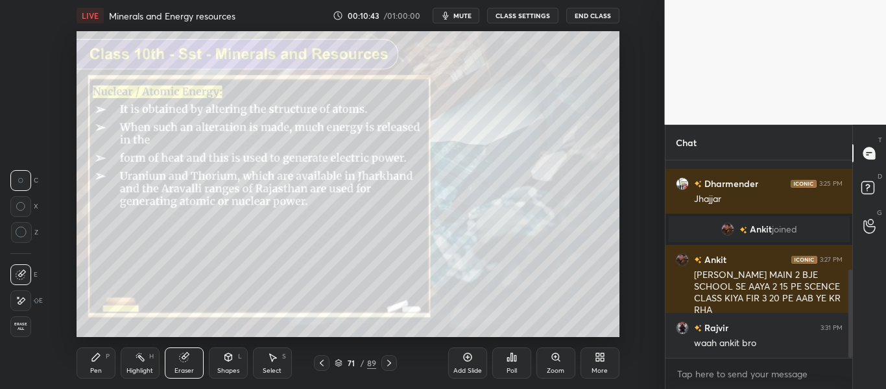
click at [23, 322] on span "Erase all" at bounding box center [20, 326] width 19 height 9
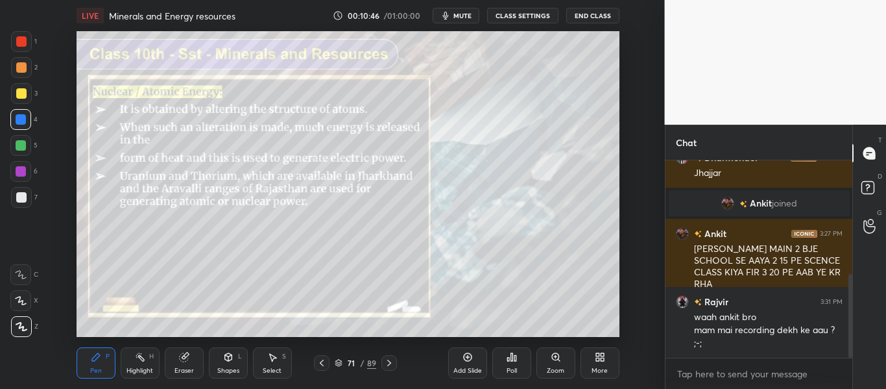
scroll to position [324, 0]
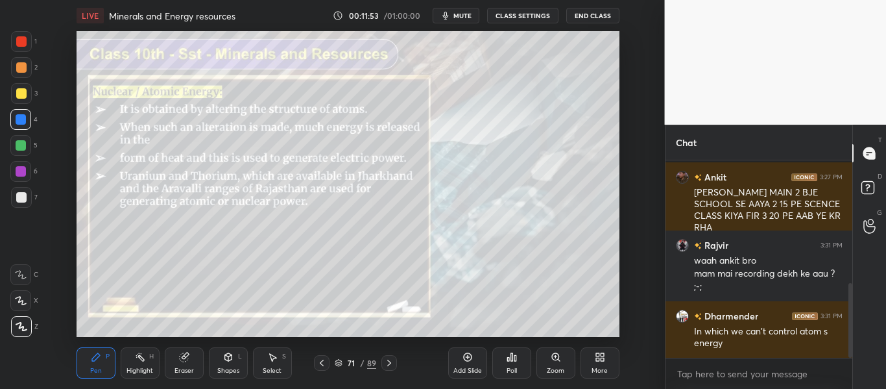
click at [390, 363] on icon at bounding box center [389, 362] width 4 height 6
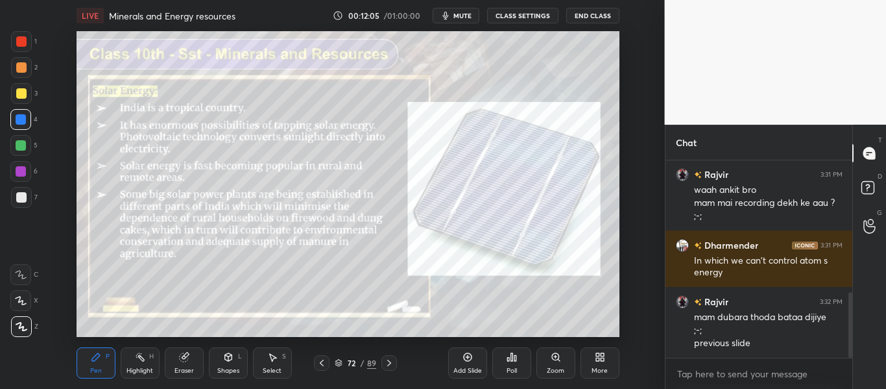
scroll to position [440, 0]
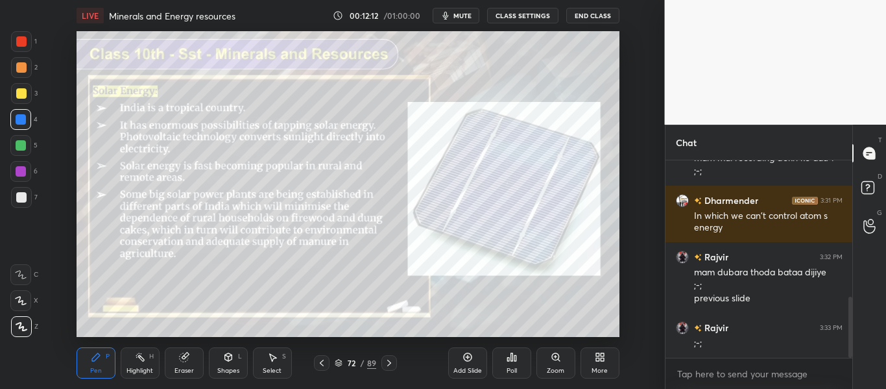
click at [320, 365] on icon at bounding box center [322, 362] width 10 height 10
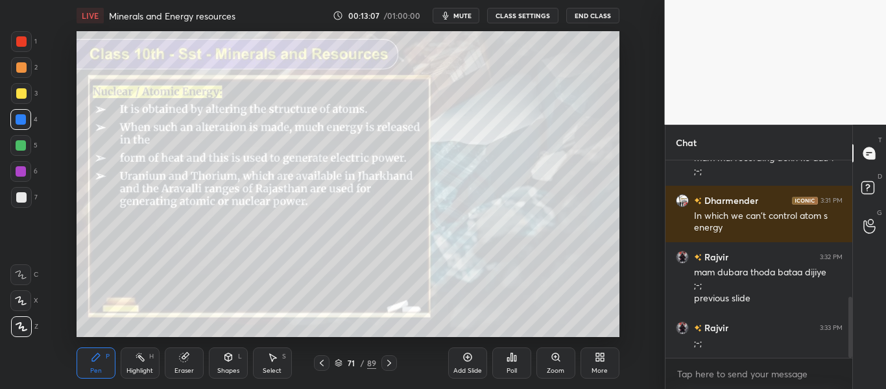
drag, startPoint x: 387, startPoint y: 360, endPoint x: 383, endPoint y: 349, distance: 11.7
click at [386, 353] on div "Pen P Highlight H Eraser Shapes L Select S 71 / 89 Add Slide Poll Zoom More" at bounding box center [348, 363] width 543 height 52
click at [384, 361] on icon at bounding box center [389, 362] width 10 height 10
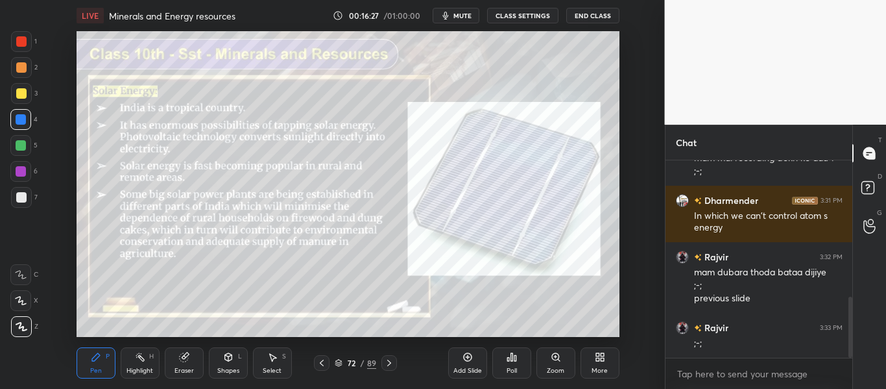
scroll to position [485, 0]
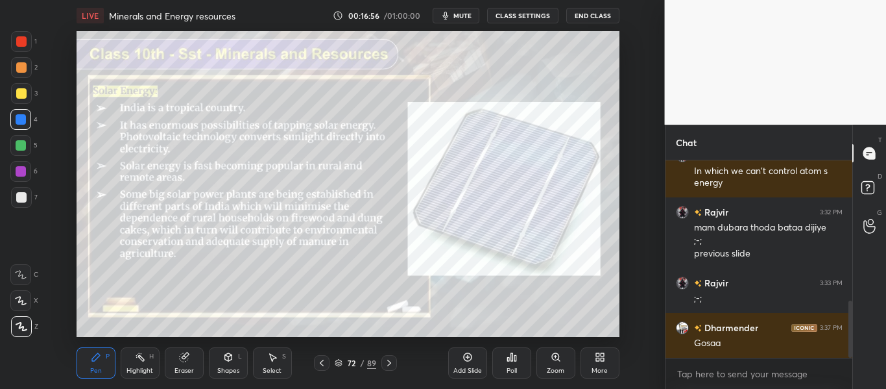
click at [386, 365] on icon at bounding box center [389, 362] width 10 height 10
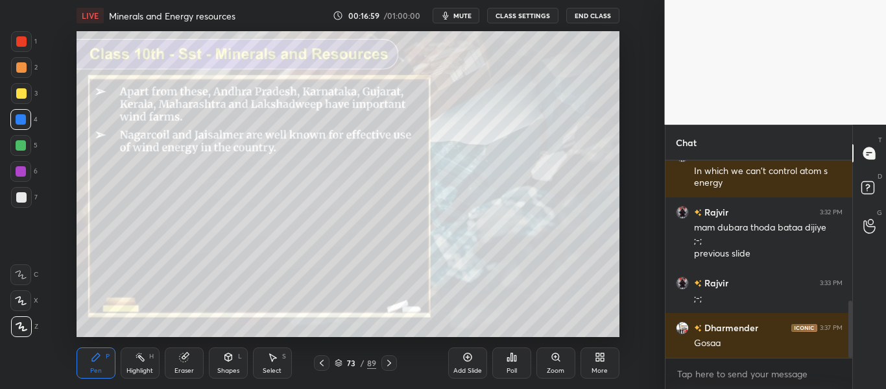
click at [322, 364] on icon at bounding box center [322, 362] width 4 height 6
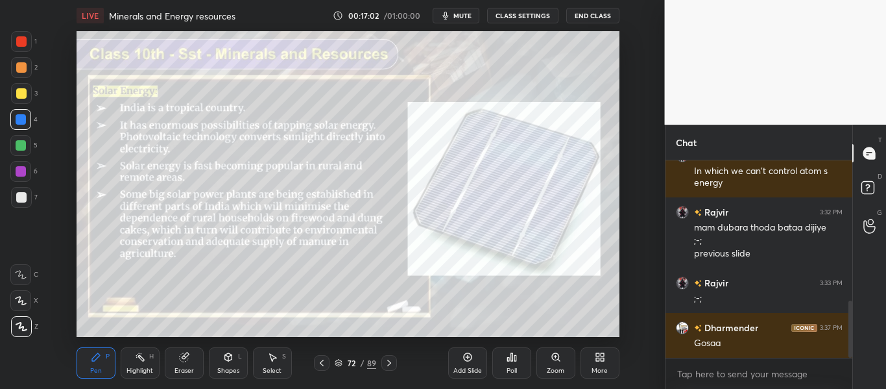
click at [388, 363] on icon at bounding box center [389, 362] width 10 height 10
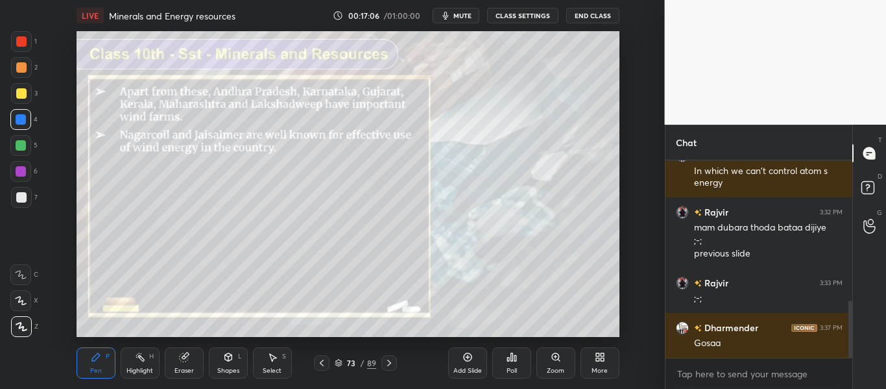
click at [392, 363] on icon at bounding box center [389, 362] width 10 height 10
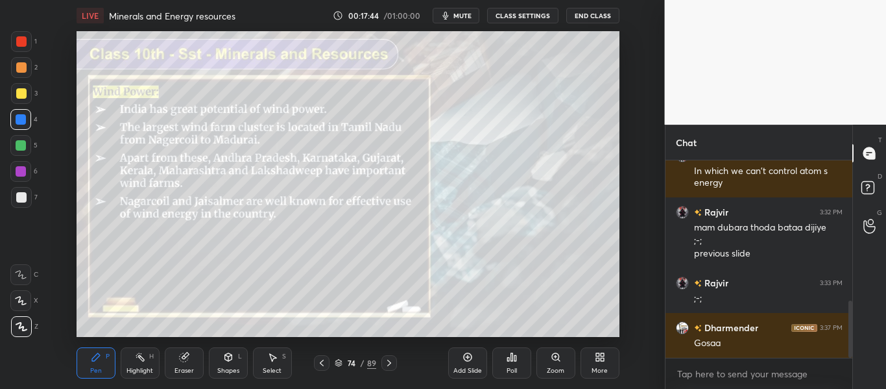
click at [318, 357] on div at bounding box center [322, 363] width 16 height 16
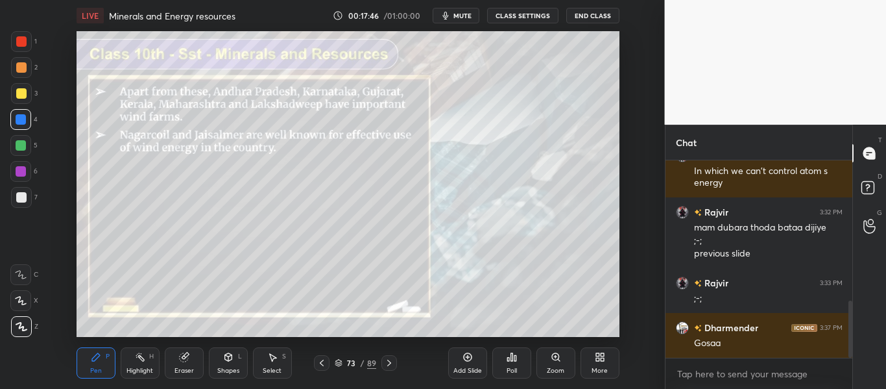
click at [390, 363] on icon at bounding box center [389, 362] width 10 height 10
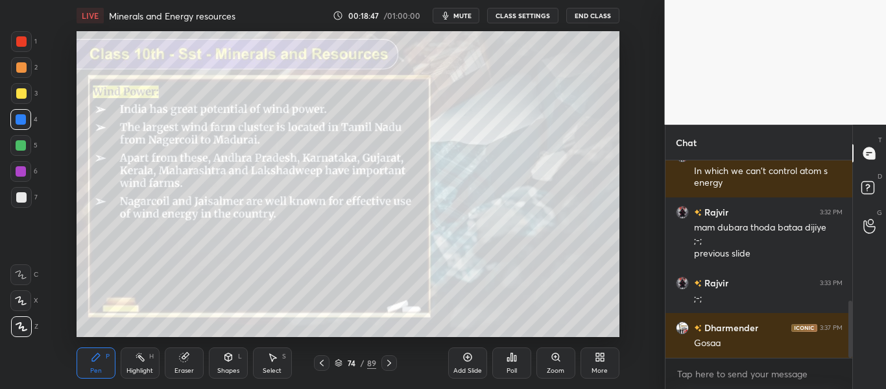
click at [385, 365] on icon at bounding box center [389, 362] width 10 height 10
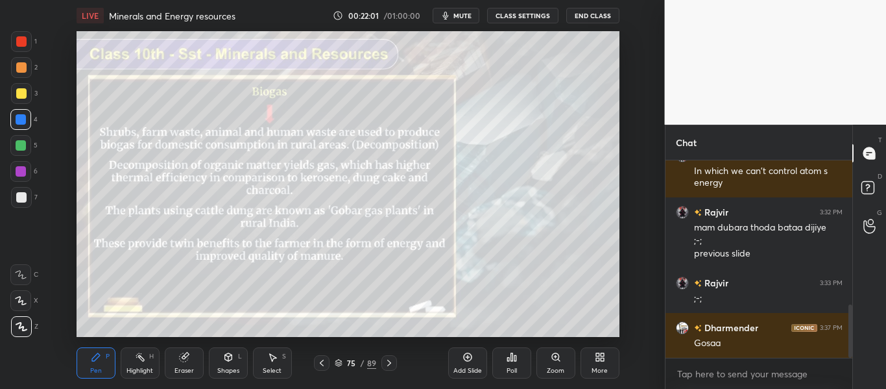
scroll to position [529, 0]
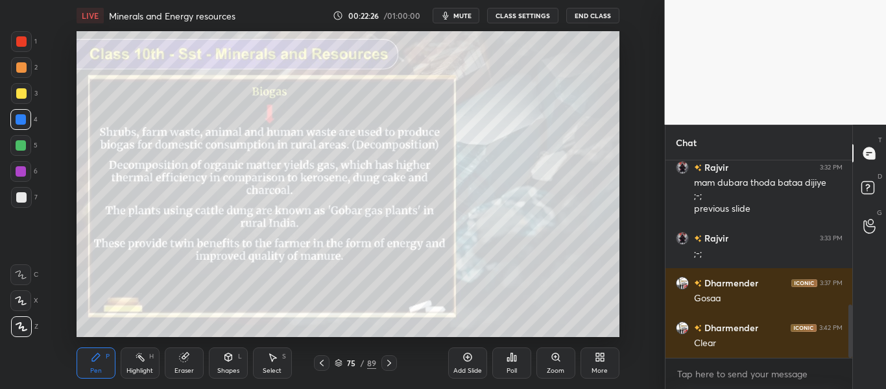
click at [384, 364] on icon at bounding box center [389, 362] width 10 height 10
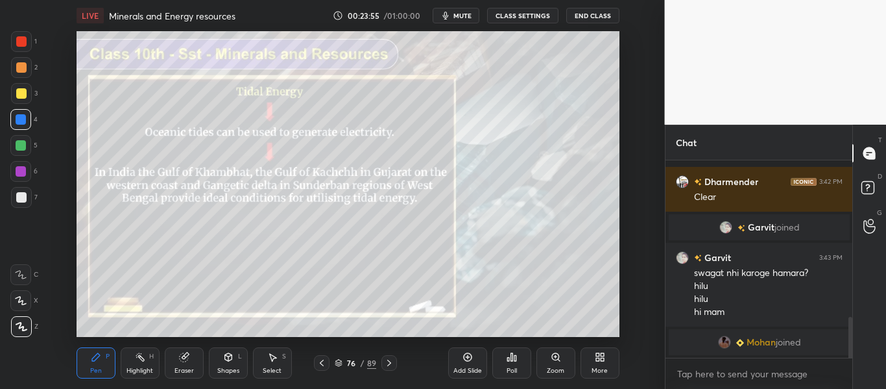
scroll to position [747, 0]
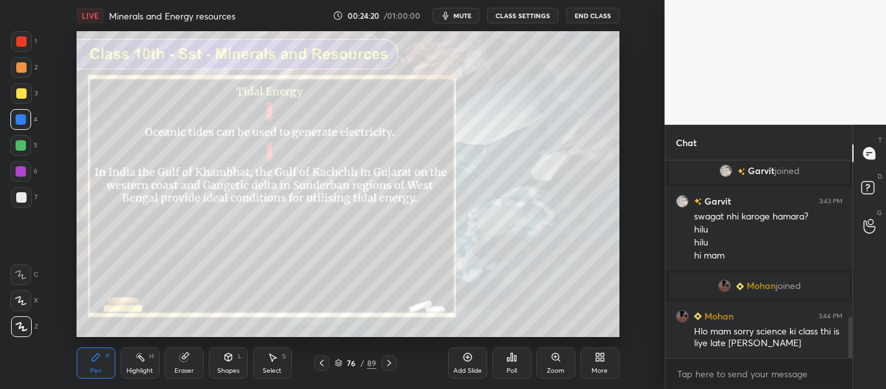
click at [390, 366] on icon at bounding box center [389, 362] width 10 height 10
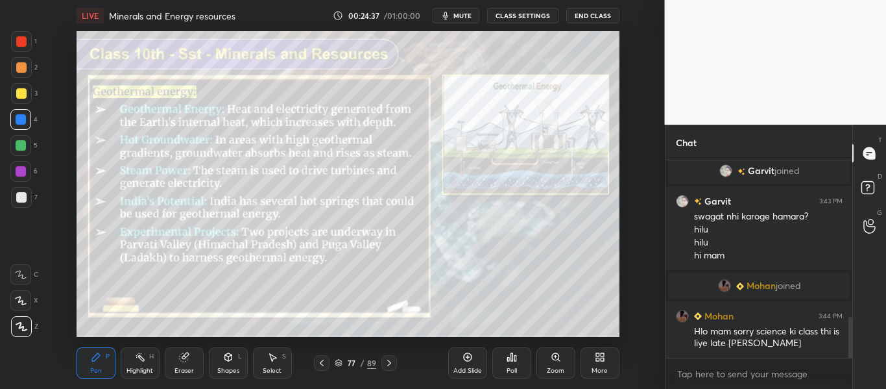
click at [23, 44] on div at bounding box center [21, 41] width 10 height 10
click at [392, 360] on icon at bounding box center [389, 362] width 10 height 10
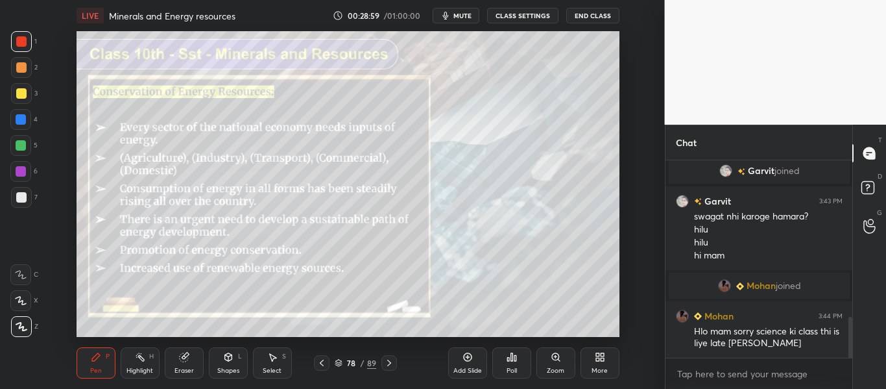
click at [388, 367] on icon at bounding box center [389, 362] width 10 height 10
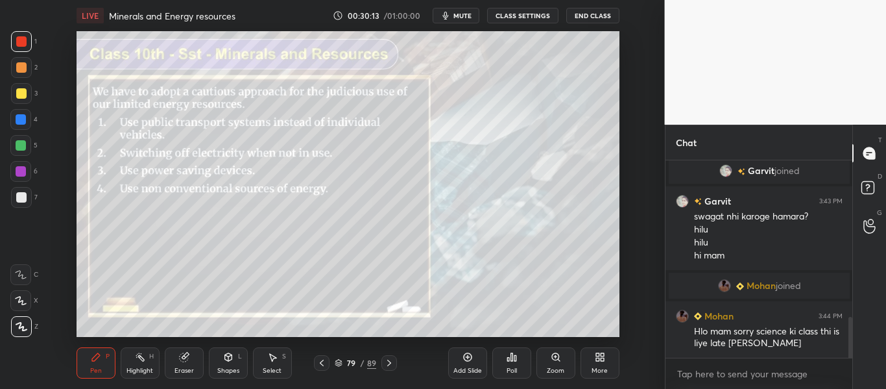
click at [386, 362] on icon at bounding box center [389, 362] width 10 height 10
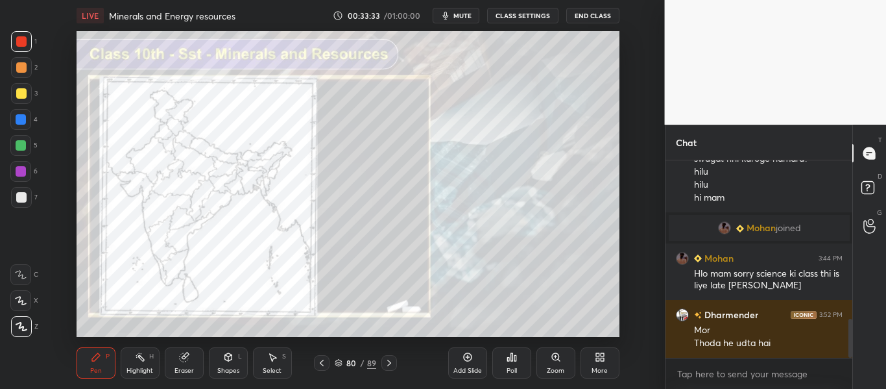
scroll to position [850, 0]
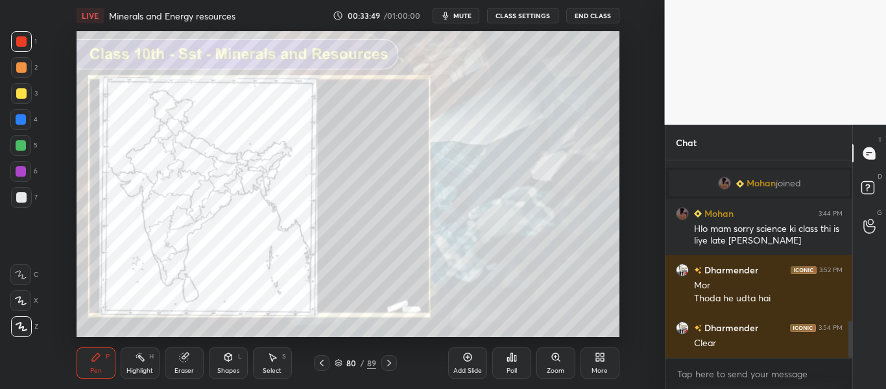
click at [388, 366] on icon at bounding box center [389, 362] width 10 height 10
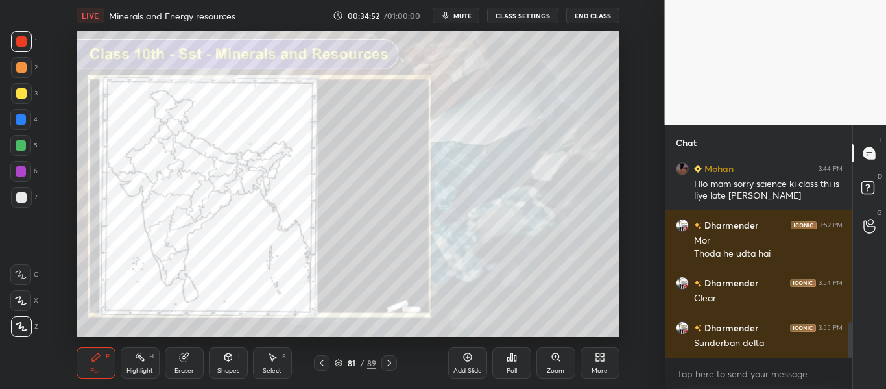
click at [390, 365] on icon at bounding box center [389, 362] width 10 height 10
click at [394, 360] on icon at bounding box center [389, 362] width 10 height 10
click at [389, 364] on icon at bounding box center [389, 362] width 4 height 6
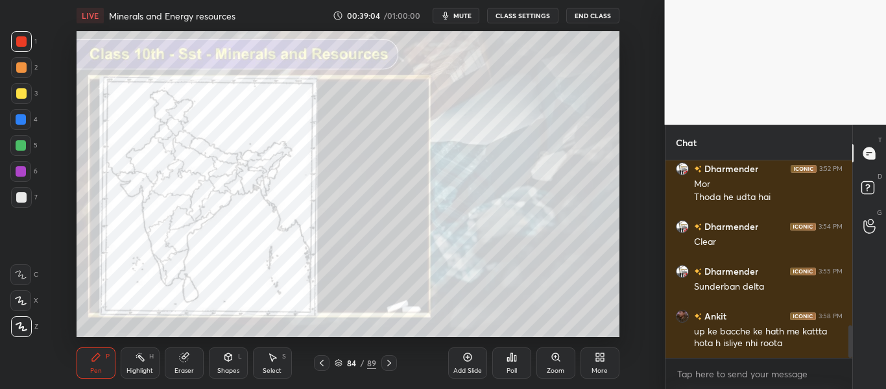
scroll to position [996, 0]
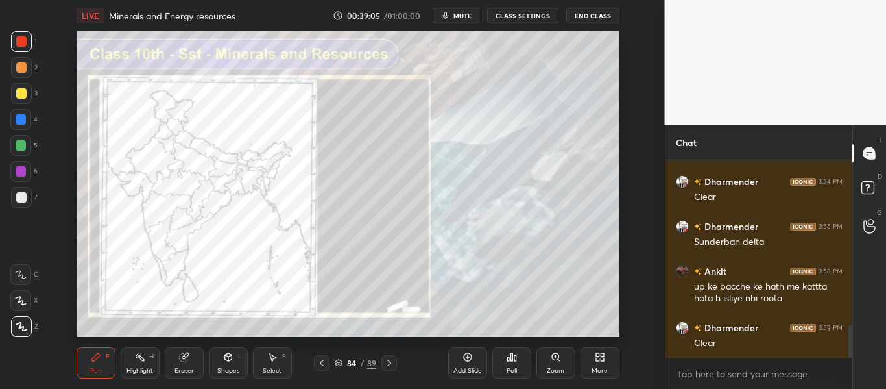
click at [394, 364] on icon at bounding box center [389, 362] width 10 height 10
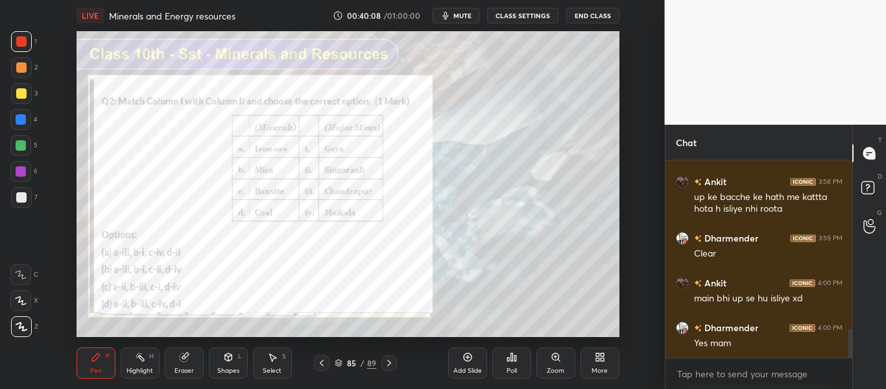
scroll to position [1142, 0]
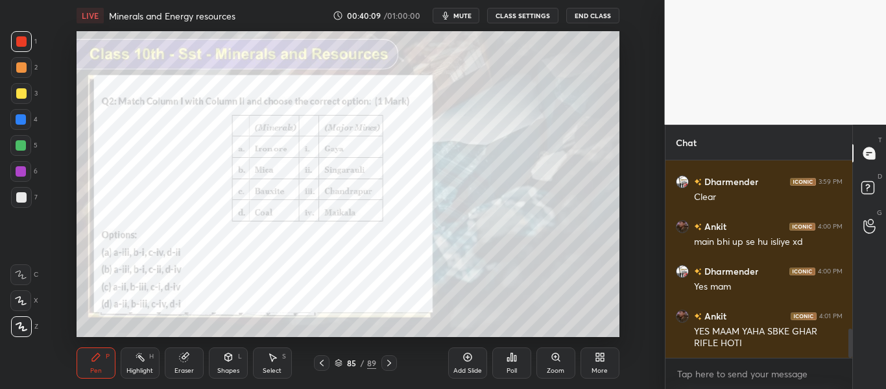
click at [507, 369] on div "Poll" at bounding box center [512, 370] width 10 height 6
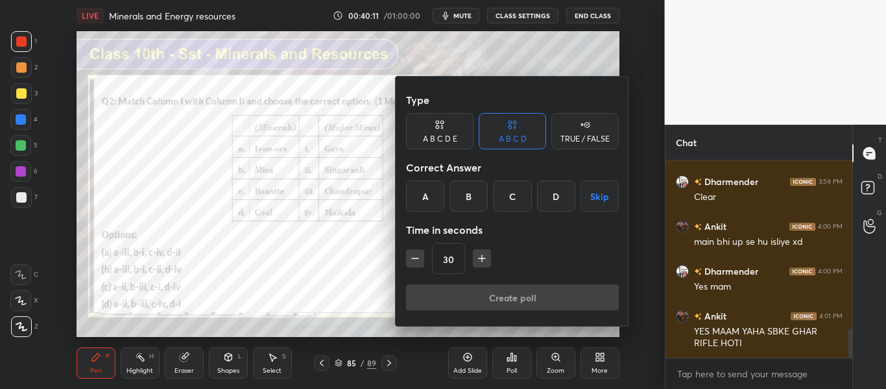
click at [413, 202] on div "A" at bounding box center [425, 195] width 38 height 31
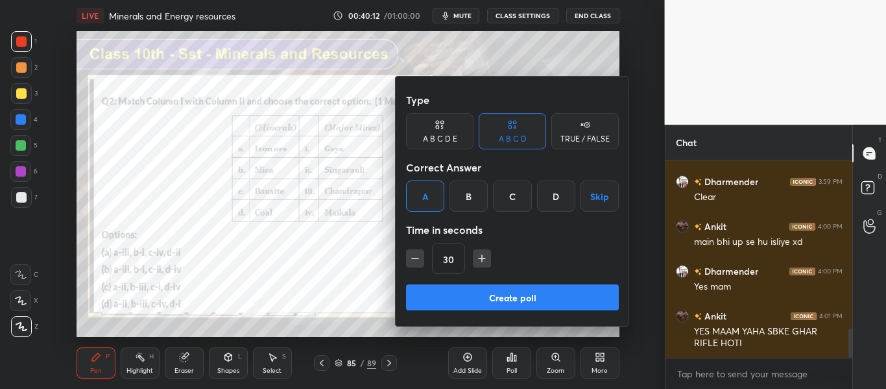
click at [450, 304] on button "Create poll" at bounding box center [512, 297] width 213 height 26
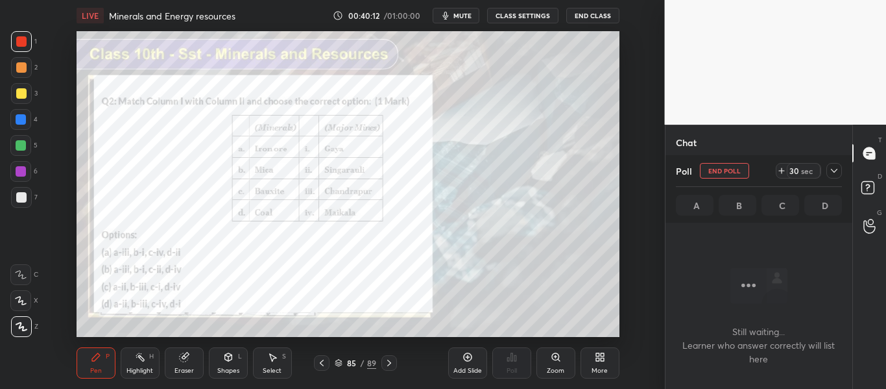
scroll to position [18, 183]
click at [829, 171] on icon at bounding box center [834, 170] width 10 height 10
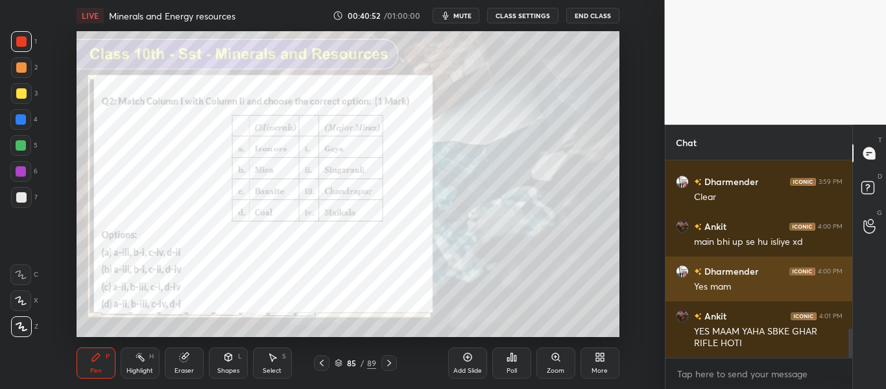
scroll to position [5, 5]
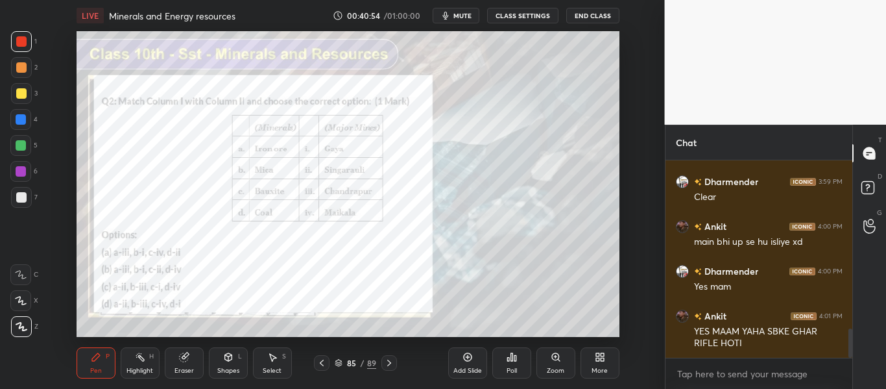
click at [385, 357] on icon at bounding box center [389, 362] width 10 height 10
click at [514, 367] on div "Poll" at bounding box center [512, 370] width 10 height 6
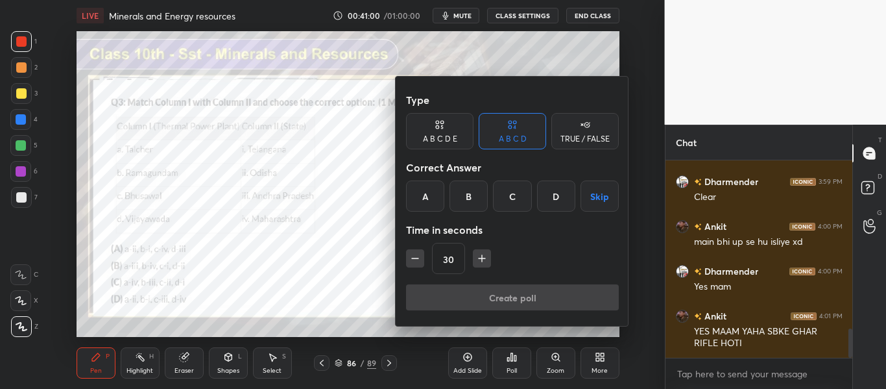
click at [427, 203] on div "A" at bounding box center [425, 195] width 38 height 31
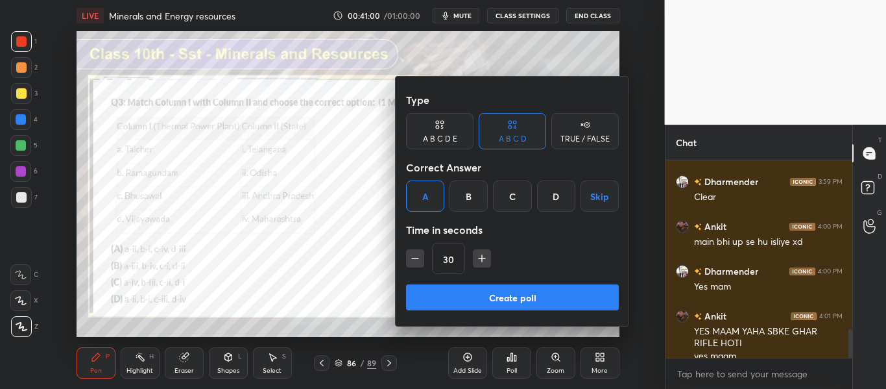
scroll to position [1155, 0]
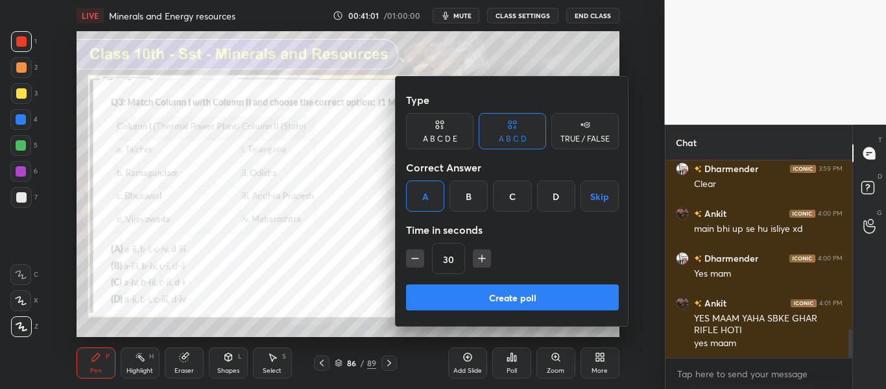
click at [457, 296] on button "Create poll" at bounding box center [512, 297] width 213 height 26
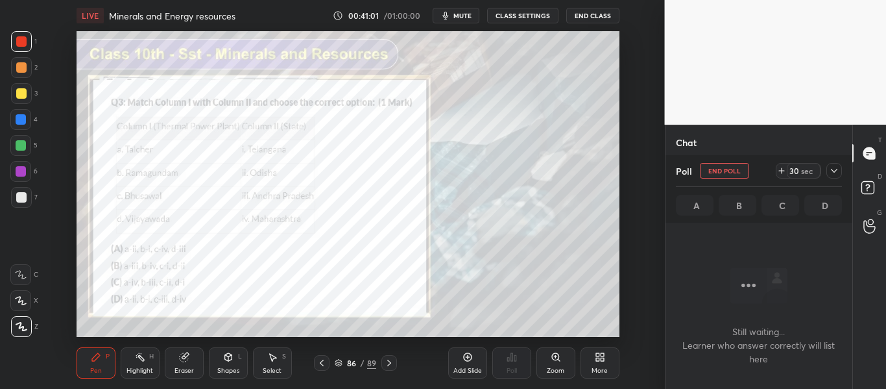
scroll to position [18, 183]
click at [835, 175] on icon at bounding box center [834, 170] width 10 height 10
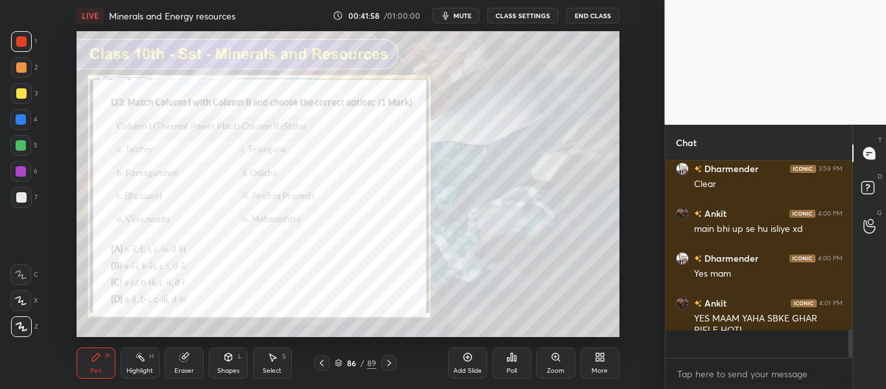
scroll to position [85, 183]
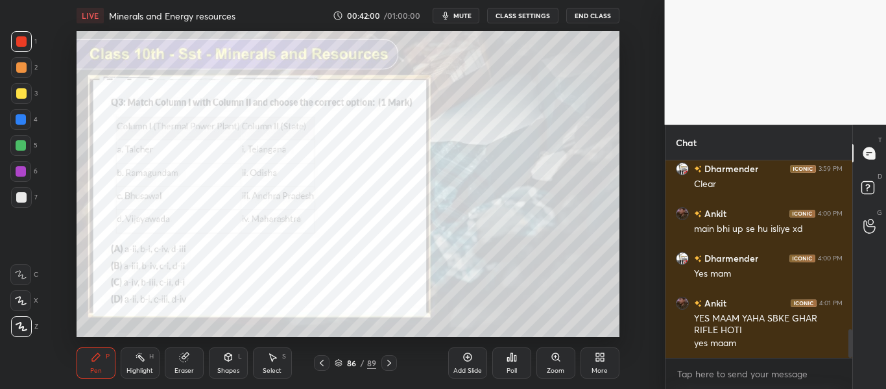
drag, startPoint x: 387, startPoint y: 366, endPoint x: 379, endPoint y: 368, distance: 7.9
click at [385, 368] on div at bounding box center [389, 363] width 16 height 16
click at [503, 367] on div "Poll" at bounding box center [511, 362] width 39 height 31
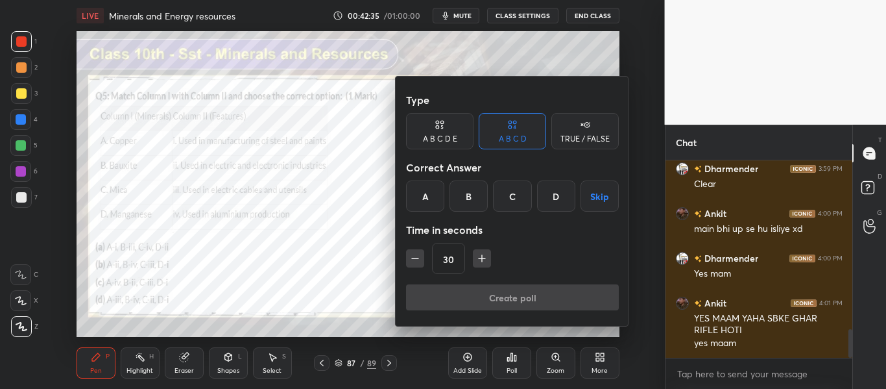
click at [560, 200] on div "D" at bounding box center [556, 195] width 38 height 31
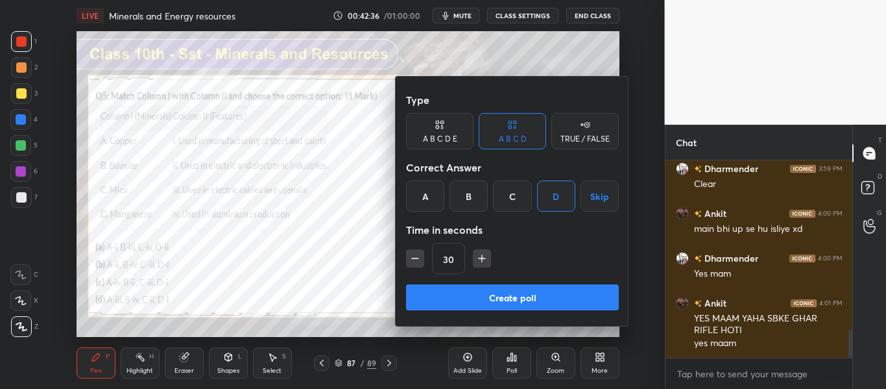
click at [520, 297] on button "Create poll" at bounding box center [512, 297] width 213 height 26
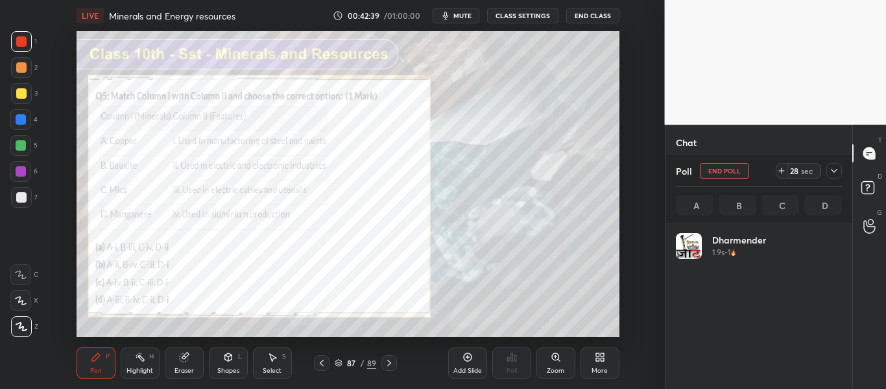
scroll to position [152, 162]
click at [835, 169] on icon at bounding box center [834, 170] width 10 height 10
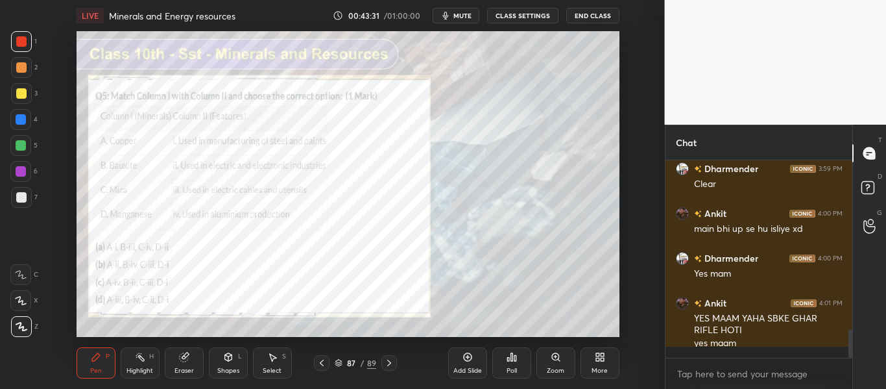
scroll to position [5, 5]
click at [385, 365] on icon at bounding box center [389, 362] width 10 height 10
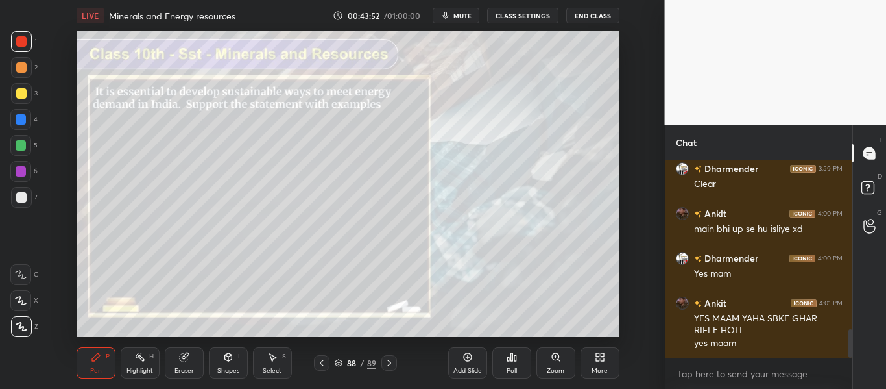
click at [65, 232] on div "Setting up your live class Poll for secs No correct answer Start poll" at bounding box center [348, 183] width 613 height 305
click at [186, 367] on div "Eraser" at bounding box center [183, 370] width 19 height 6
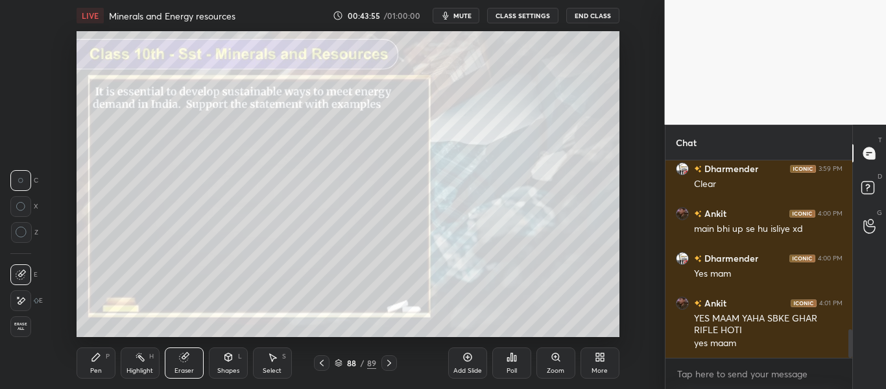
click at [21, 326] on span "Erase all" at bounding box center [20, 326] width 19 height 9
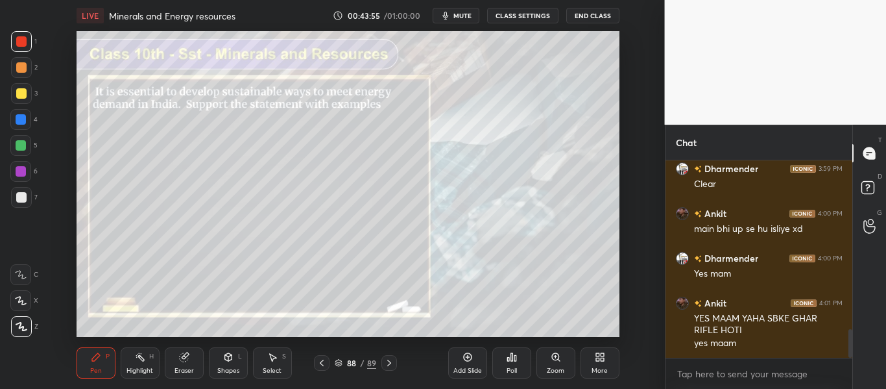
click at [23, 329] on icon at bounding box center [22, 326] width 12 height 9
click at [175, 362] on div "Eraser" at bounding box center [184, 362] width 39 height 31
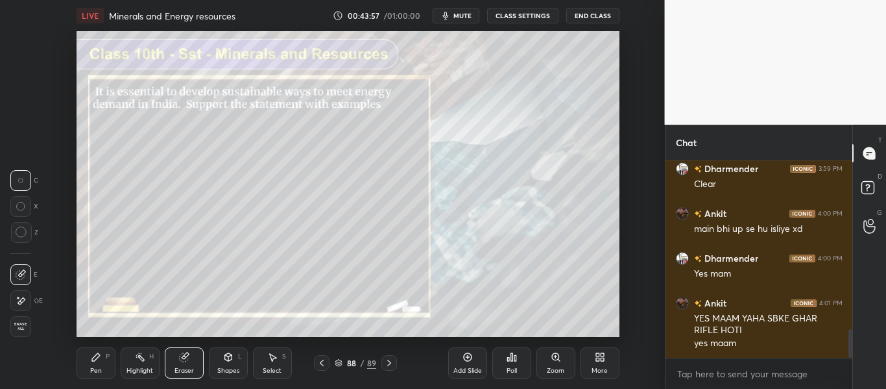
click at [23, 326] on span "Erase all" at bounding box center [20, 326] width 19 height 9
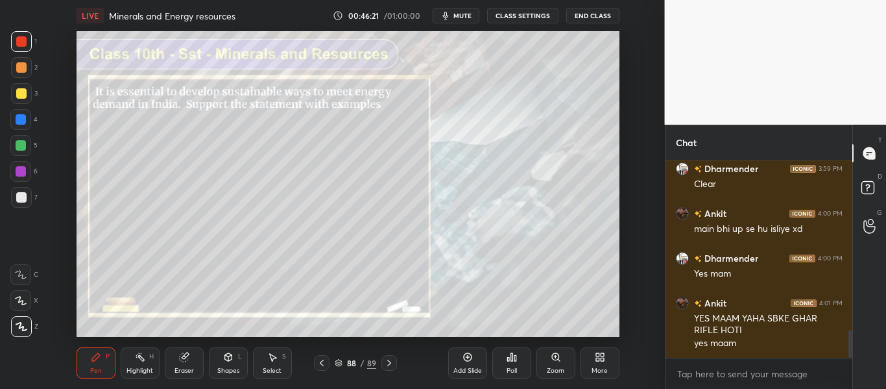
scroll to position [1199, 0]
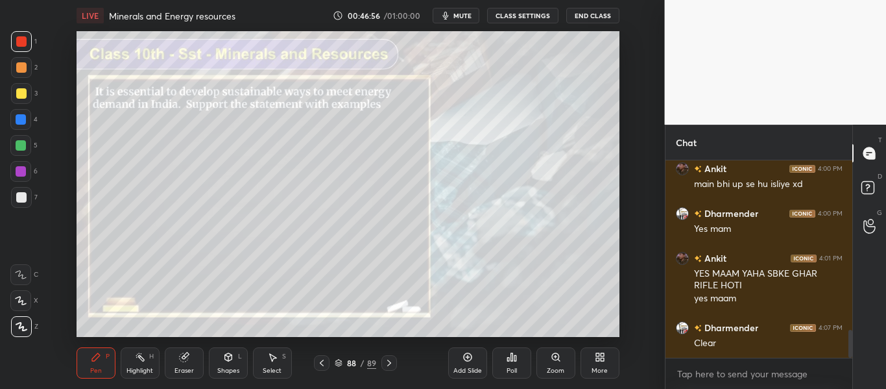
click at [386, 362] on icon at bounding box center [389, 362] width 10 height 10
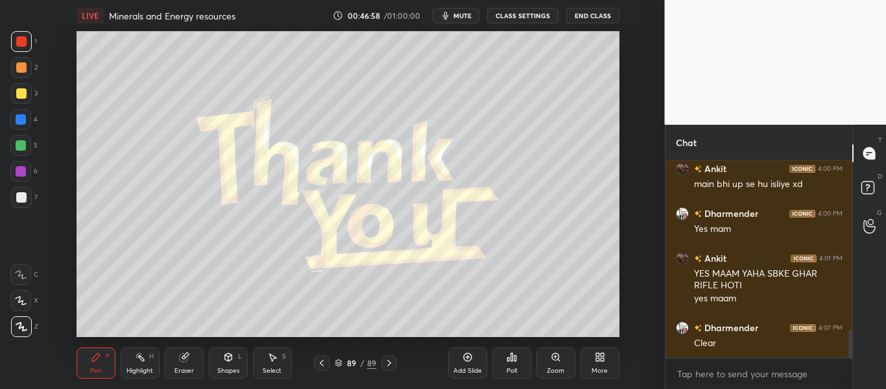
click at [579, 16] on button "End Class" at bounding box center [592, 16] width 53 height 16
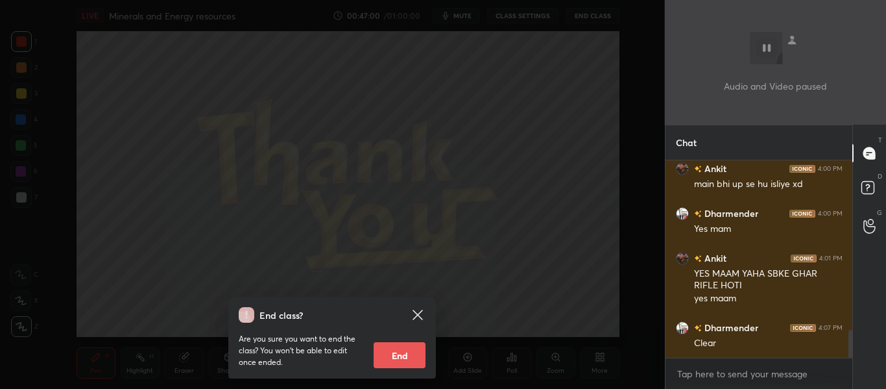
click at [388, 361] on button "End" at bounding box center [400, 355] width 52 height 26
type textarea "x"
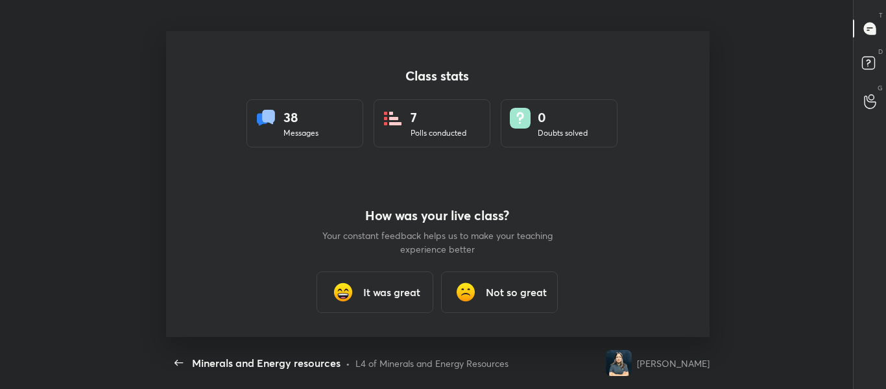
scroll to position [64555, 63985]
click at [669, 45] on div "Class stats 38 Messages 7 Polls conducted 0 Doubts solved How was your live cla…" at bounding box center [437, 183] width 543 height 305
